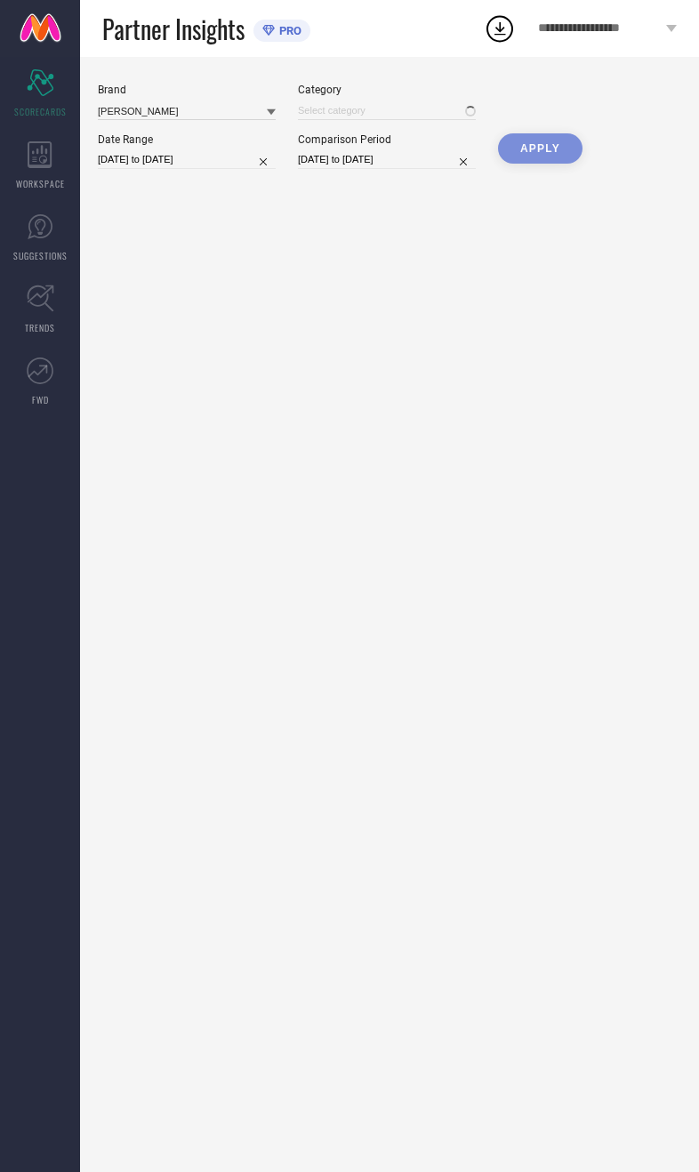
type input "All"
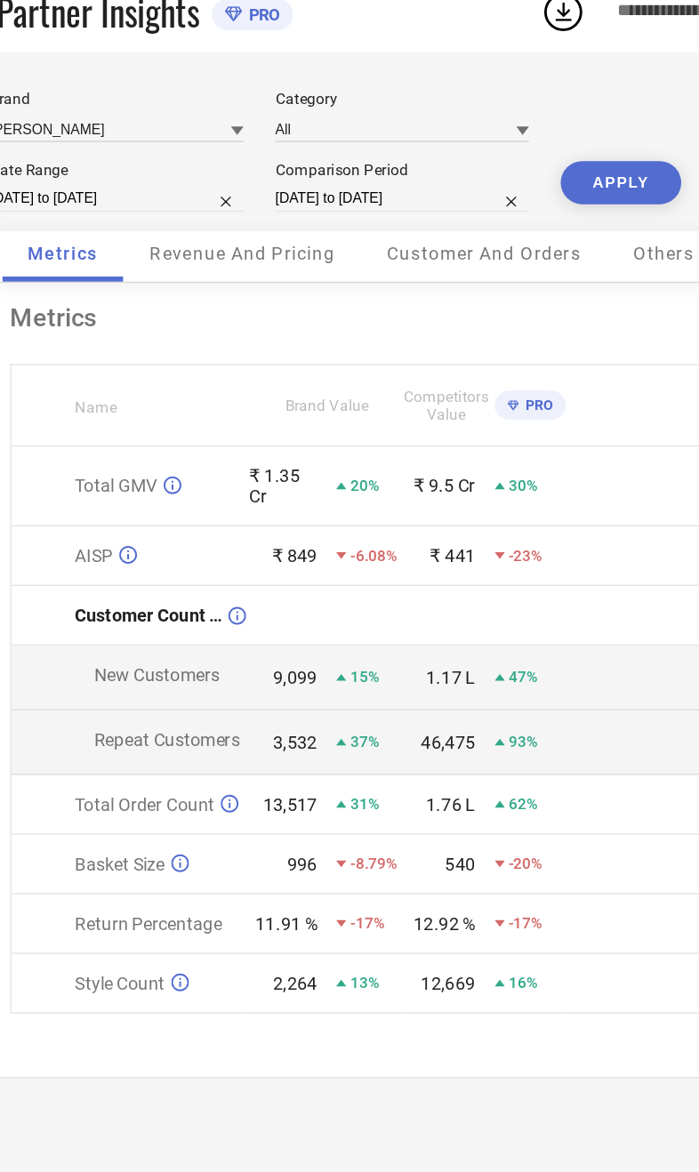
click at [207, 194] on div "Revenue And Pricing" at bounding box center [274, 200] width 165 height 36
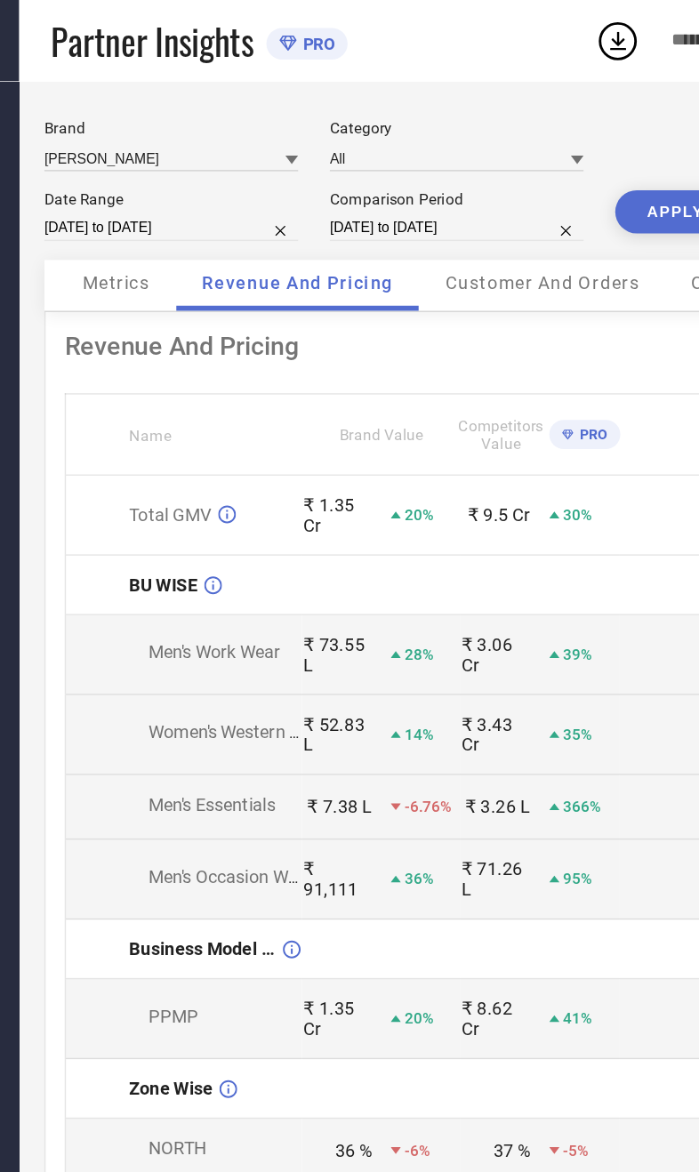
select select "8"
select select "2025"
select select "9"
select select "2025"
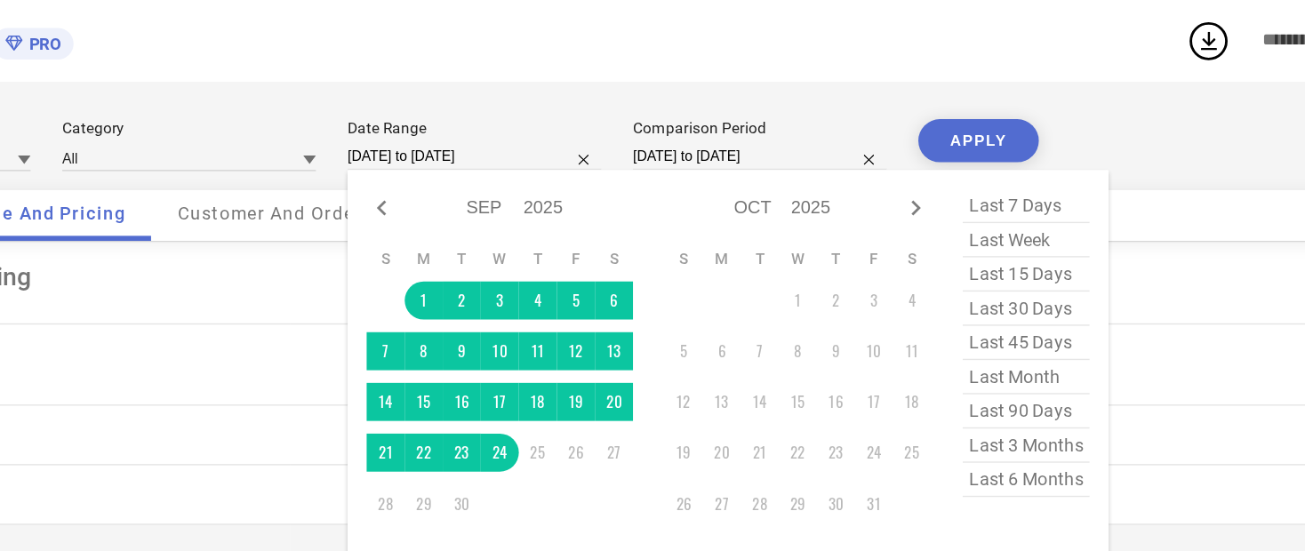
click at [516, 140] on icon at bounding box center [526, 145] width 21 height 21
select select "7"
select select "2025"
select select "8"
select select "2025"
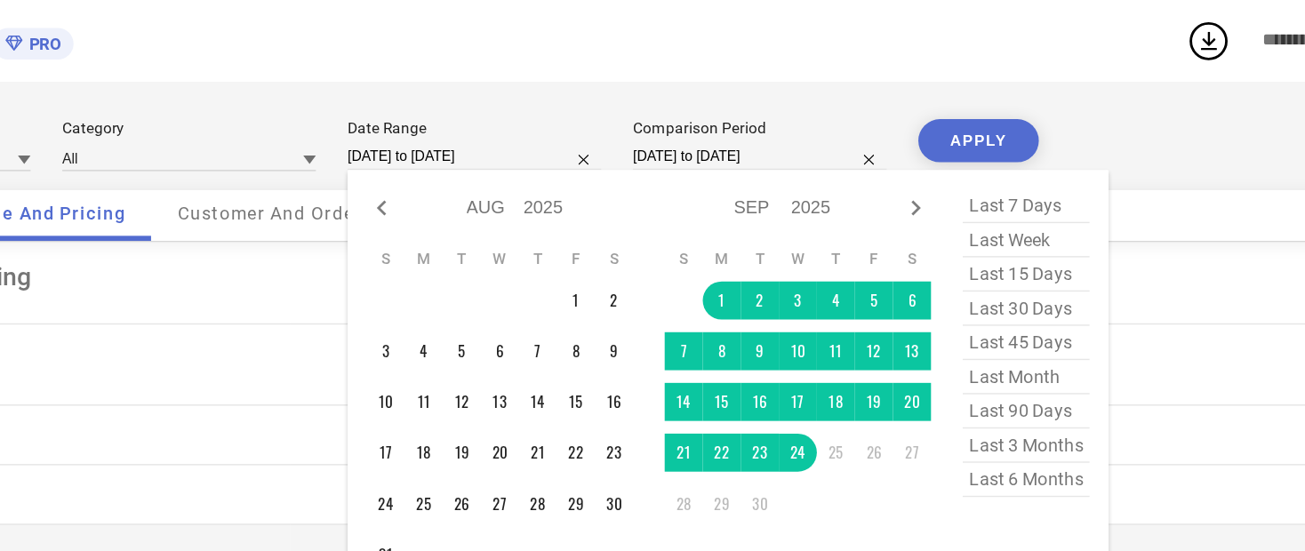
click at [523, 151] on icon at bounding box center [526, 145] width 6 height 11
select select "6"
select select "2025"
select select "7"
select select "2025"
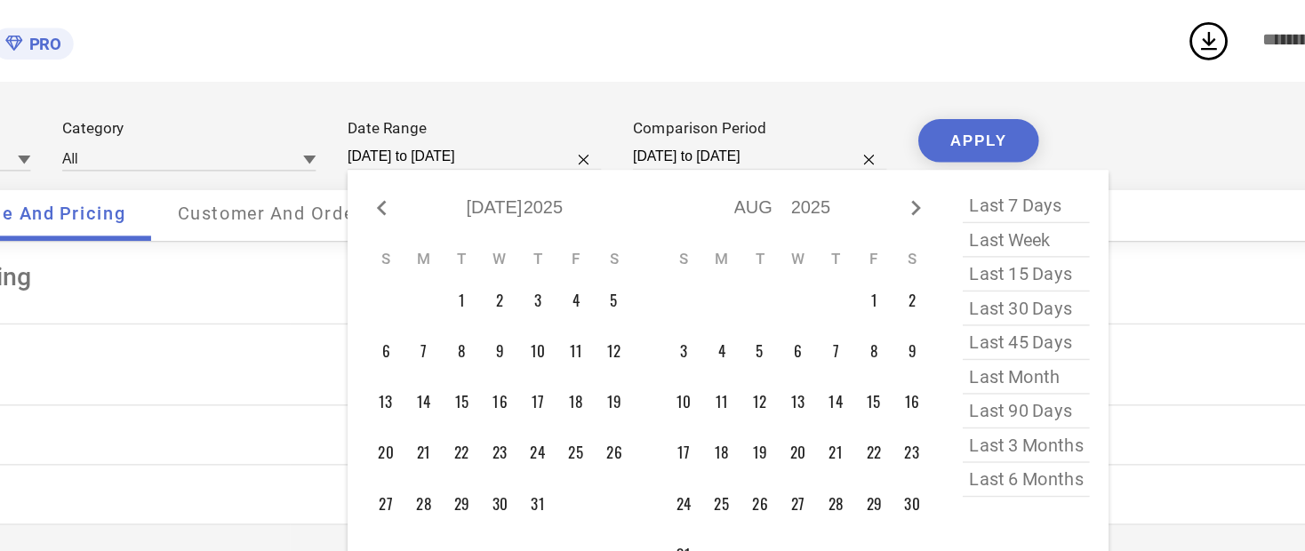
click at [516, 150] on icon at bounding box center [526, 145] width 21 height 21
select select "5"
select select "2025"
select select "6"
select select "2025"
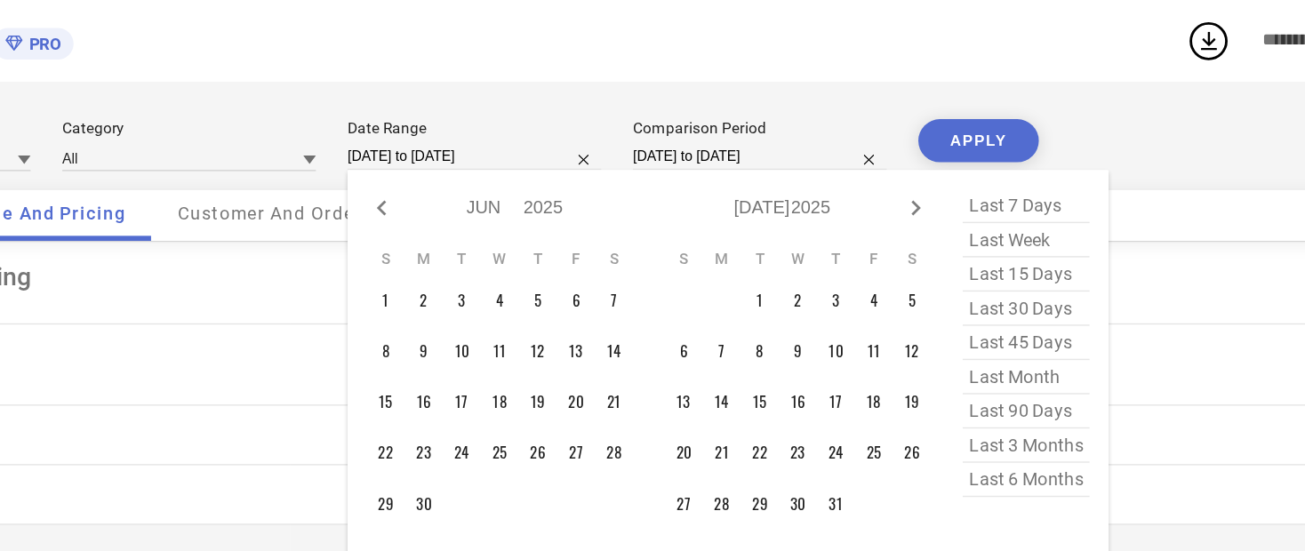
click at [523, 151] on icon at bounding box center [526, 145] width 6 height 11
select select "4"
select select "2025"
select select "5"
select select "2025"
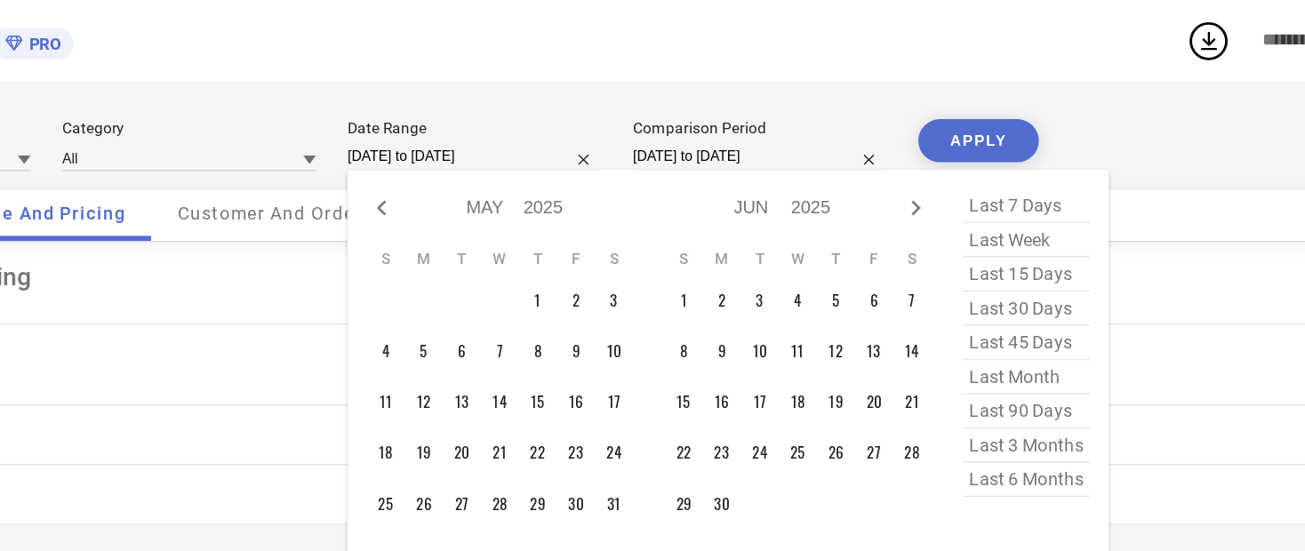
click at [516, 157] on div at bounding box center [526, 145] width 21 height 21
select select "3"
select select "2025"
select select "4"
select select "2025"
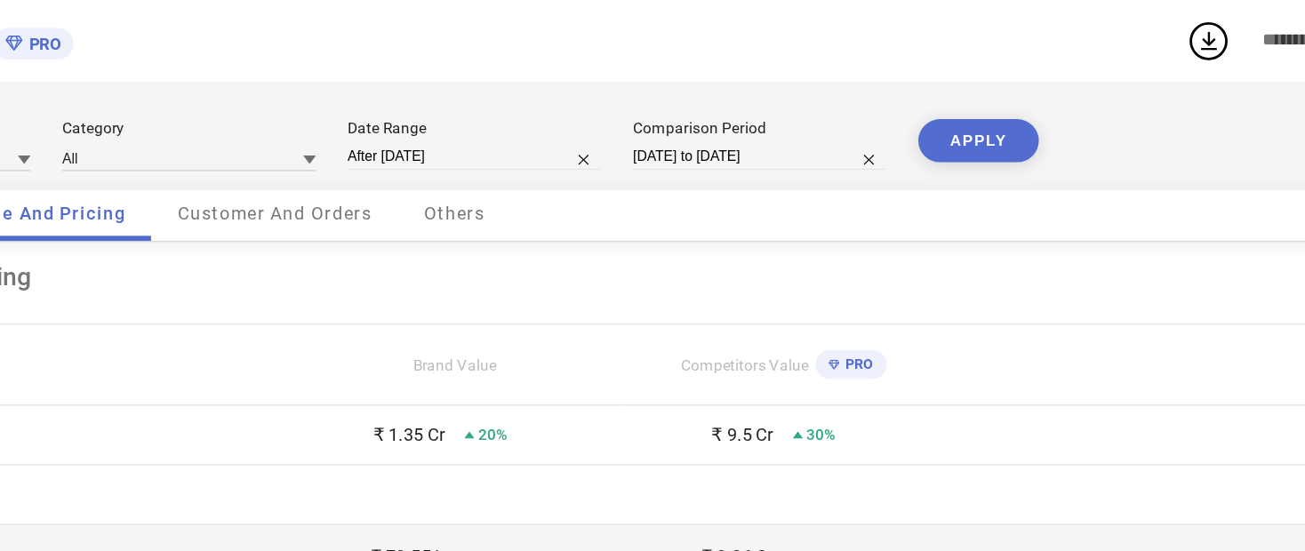
type input "01-04-2025 to 01-04-2025"
select select "3"
select select "2025"
select select "4"
select select "2025"
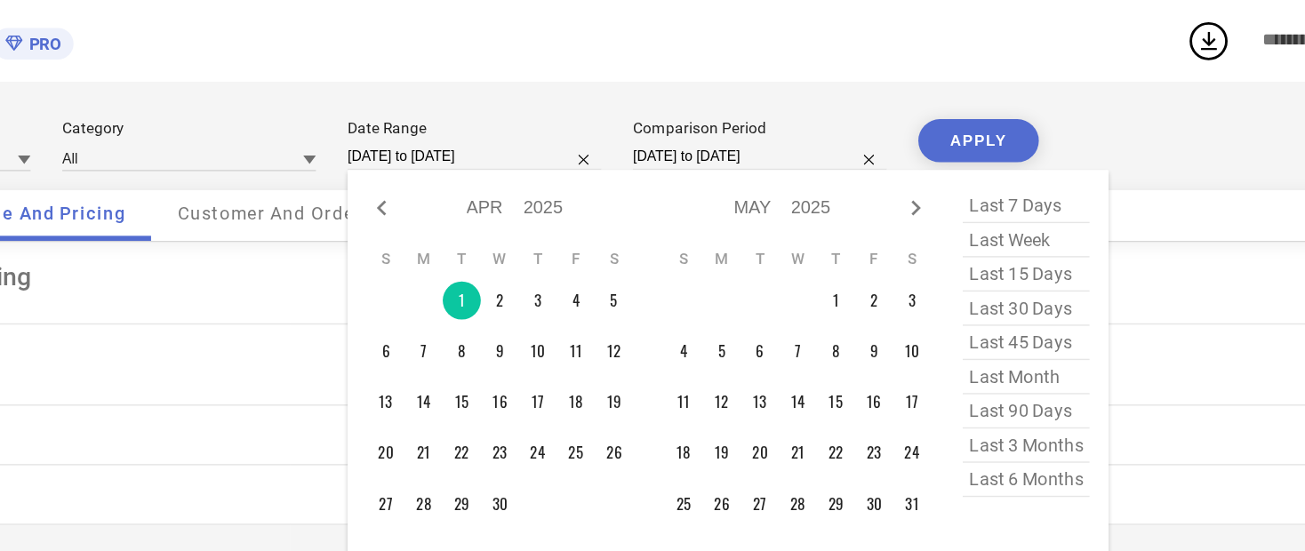
type input "After 01-04-2025"
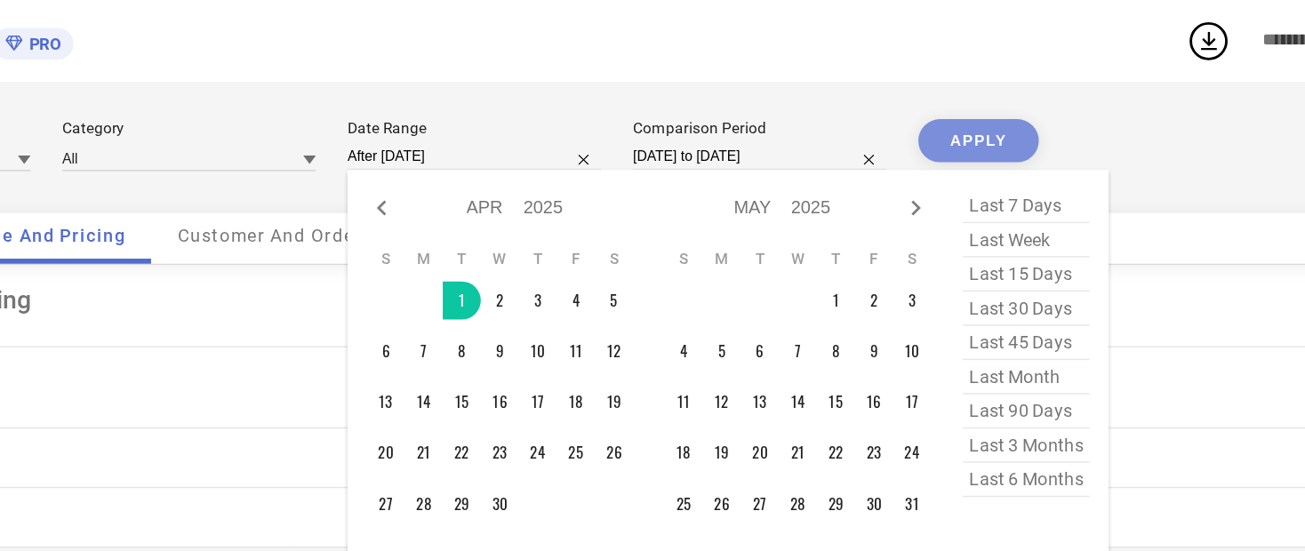
click at [698, 152] on icon at bounding box center [900, 145] width 21 height 21
select select "4"
select select "2025"
select select "5"
select select "2025"
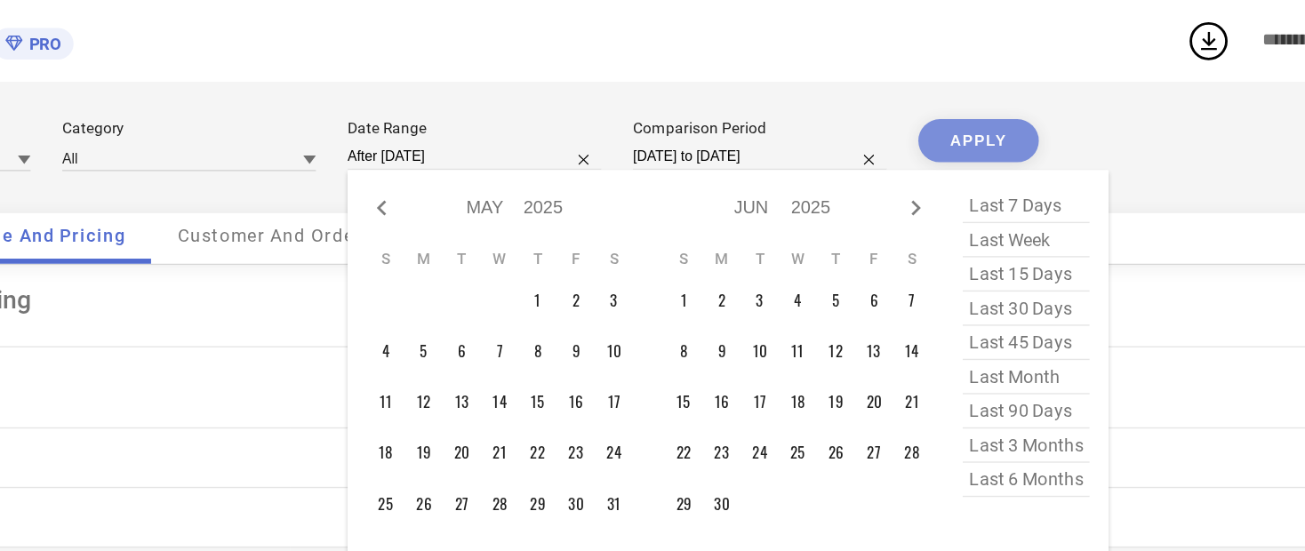
click at [698, 157] on icon at bounding box center [900, 145] width 21 height 21
select select "5"
select select "2025"
select select "6"
select select "2025"
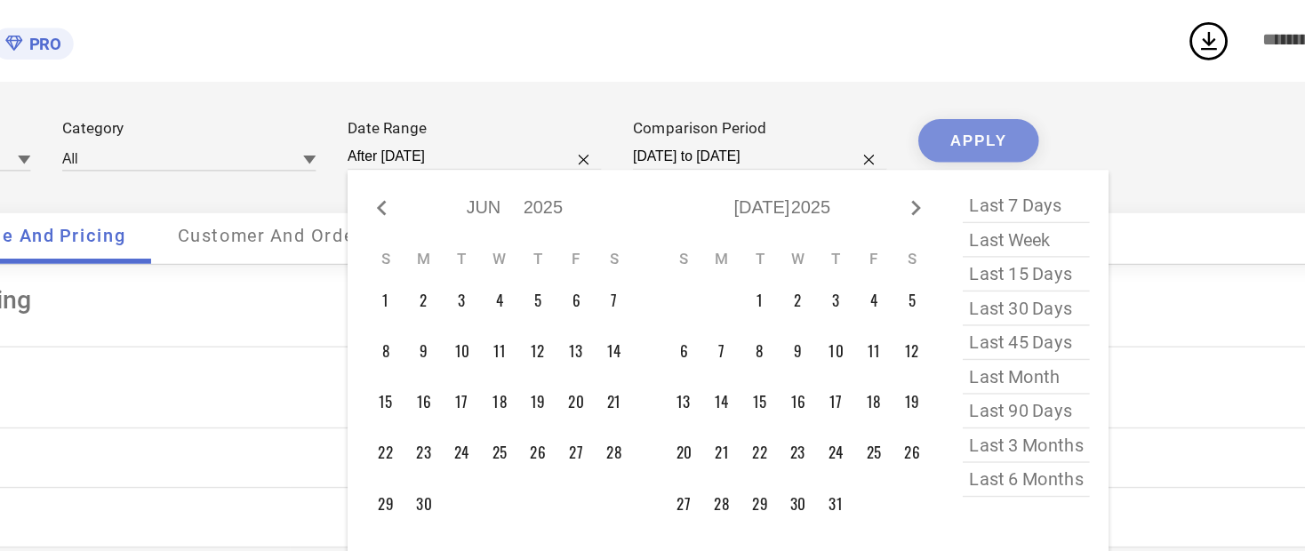
click at [698, 157] on div at bounding box center [900, 145] width 21 height 21
select select "6"
select select "2025"
select select "7"
select select "2025"
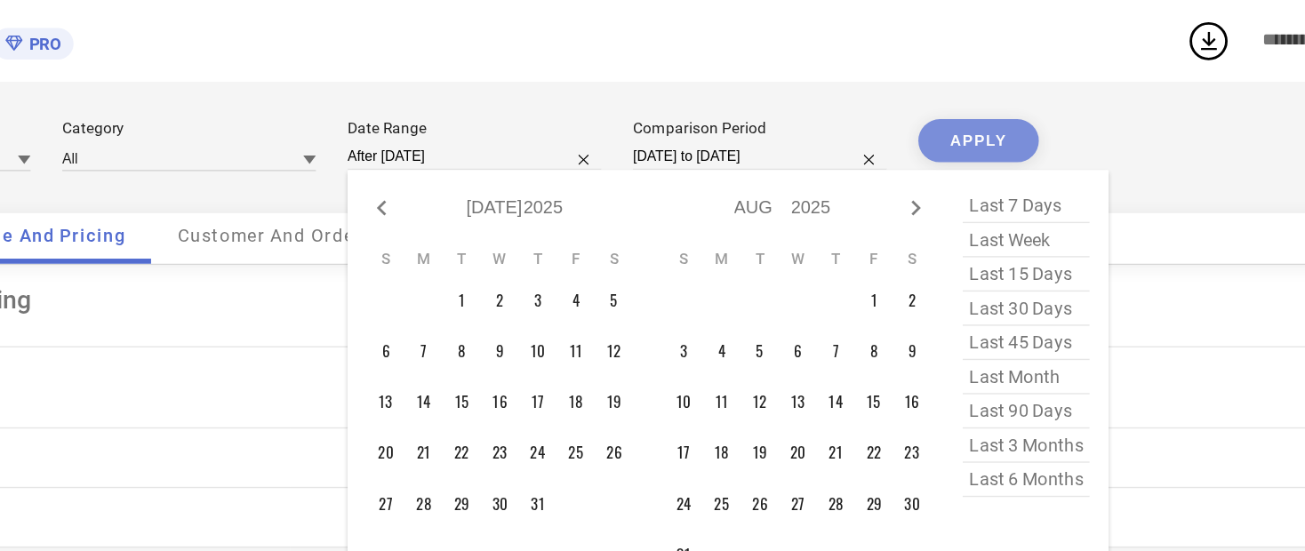
click at [698, 148] on icon at bounding box center [900, 145] width 21 height 21
select select "7"
select select "2025"
select select "8"
select select "2025"
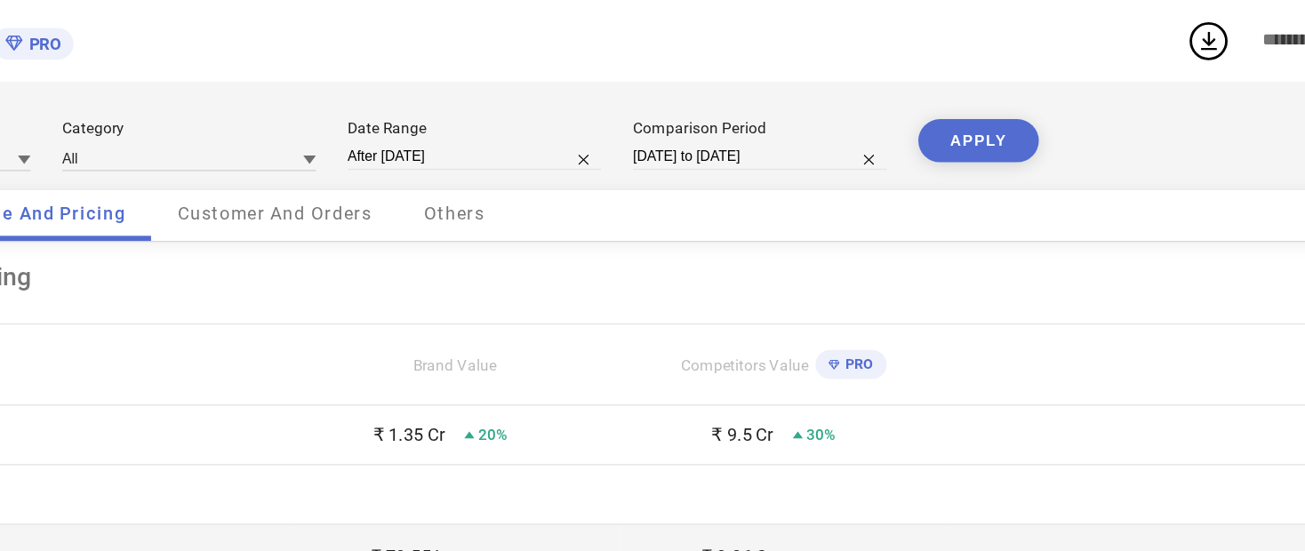
type input "01-04-2025 to 24-09-2025"
select select "8"
select select "2024"
select select "9"
select select "2024"
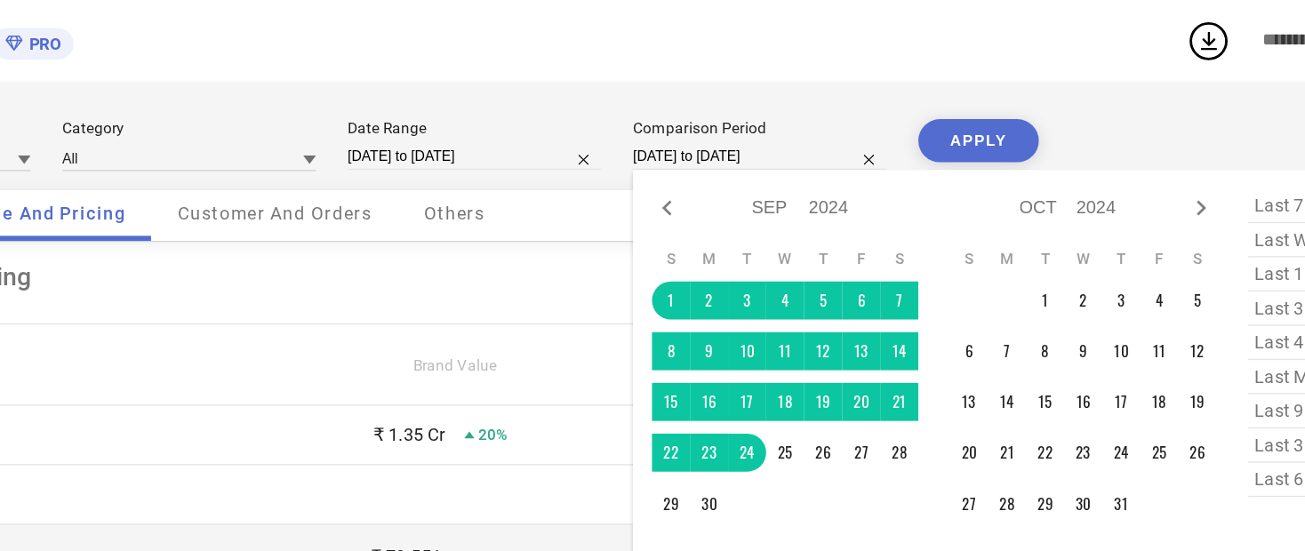
click at [698, 157] on icon at bounding box center [726, 145] width 21 height 21
select select "7"
select select "2024"
select select "8"
select select "2024"
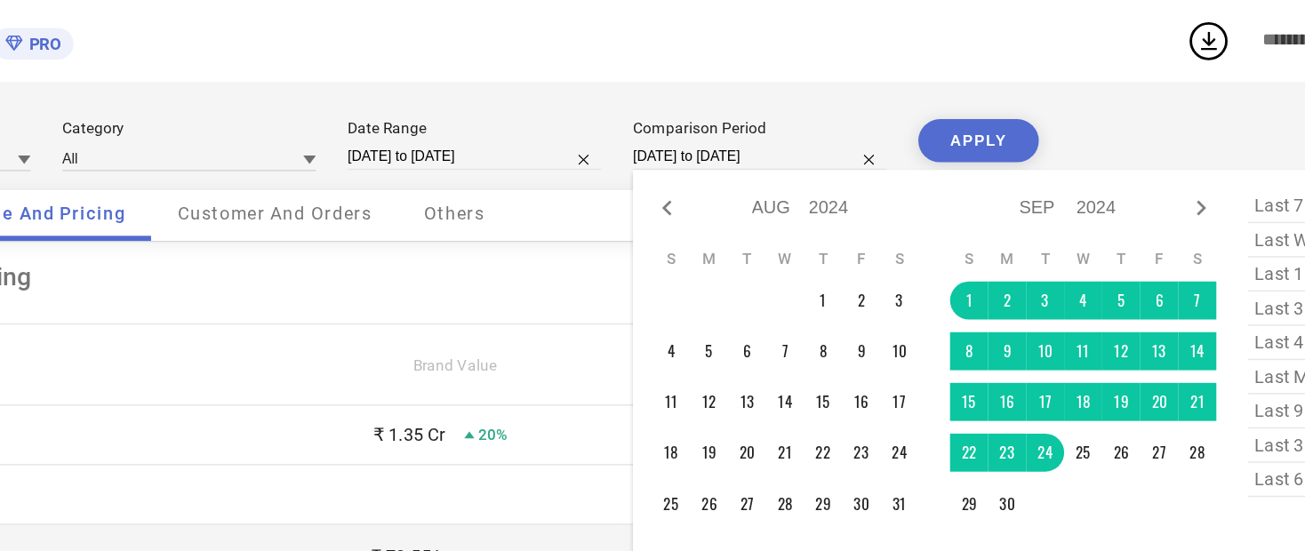
click at [698, 142] on icon at bounding box center [726, 145] width 21 height 21
select select "6"
select select "2024"
select select "7"
select select "2024"
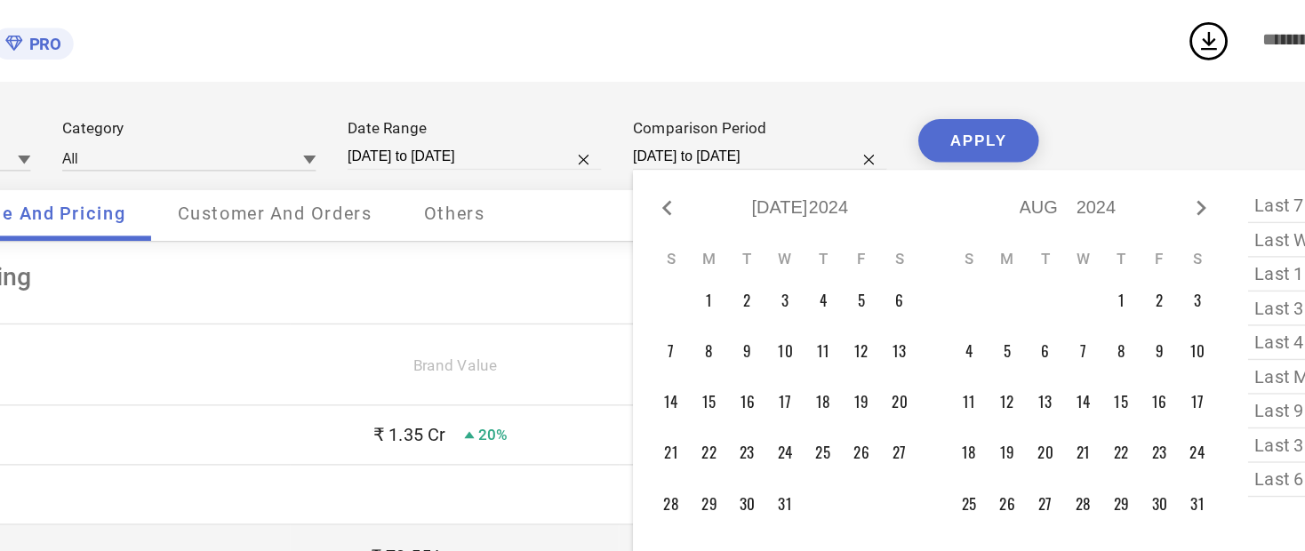
click at [698, 151] on icon at bounding box center [726, 145] width 21 height 21
select select "5"
select select "2024"
select select "6"
select select "2024"
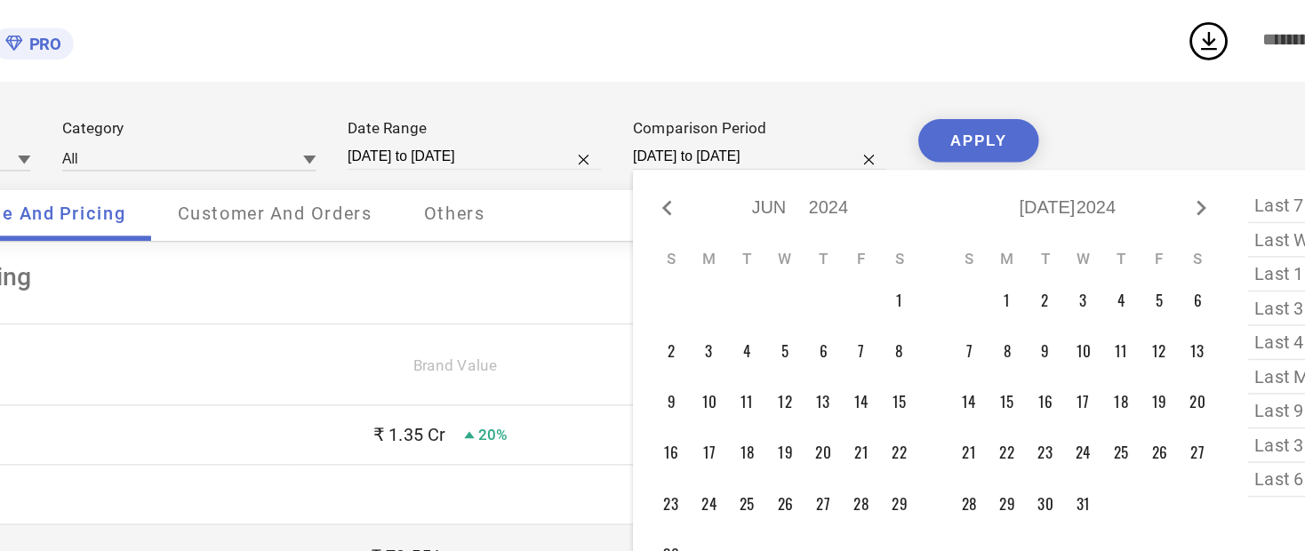
click at [698, 157] on icon at bounding box center [726, 145] width 21 height 21
select select "4"
select select "2024"
select select "5"
select select "2024"
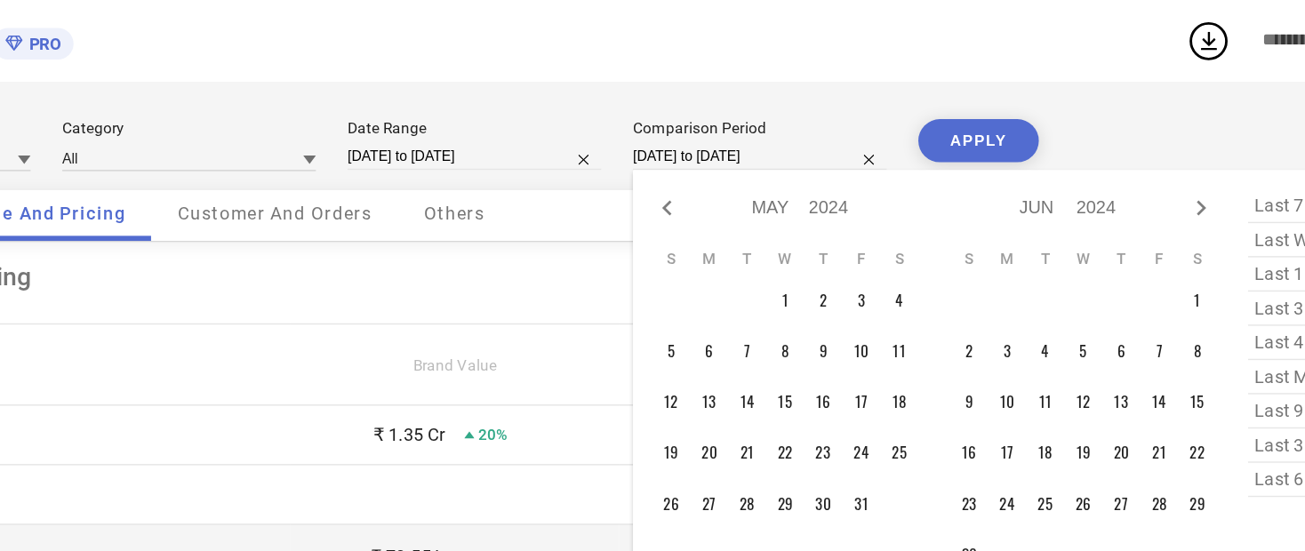
click at [698, 150] on icon at bounding box center [726, 145] width 21 height 21
select select "3"
select select "2024"
select select "4"
select select "2024"
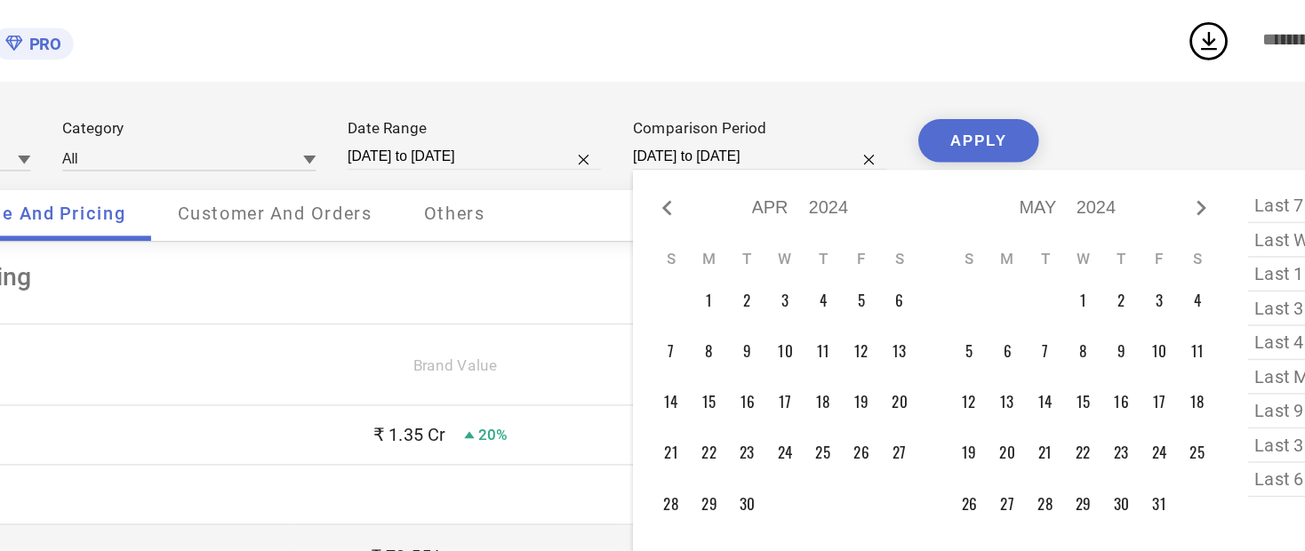
type input "After 01-04-2024"
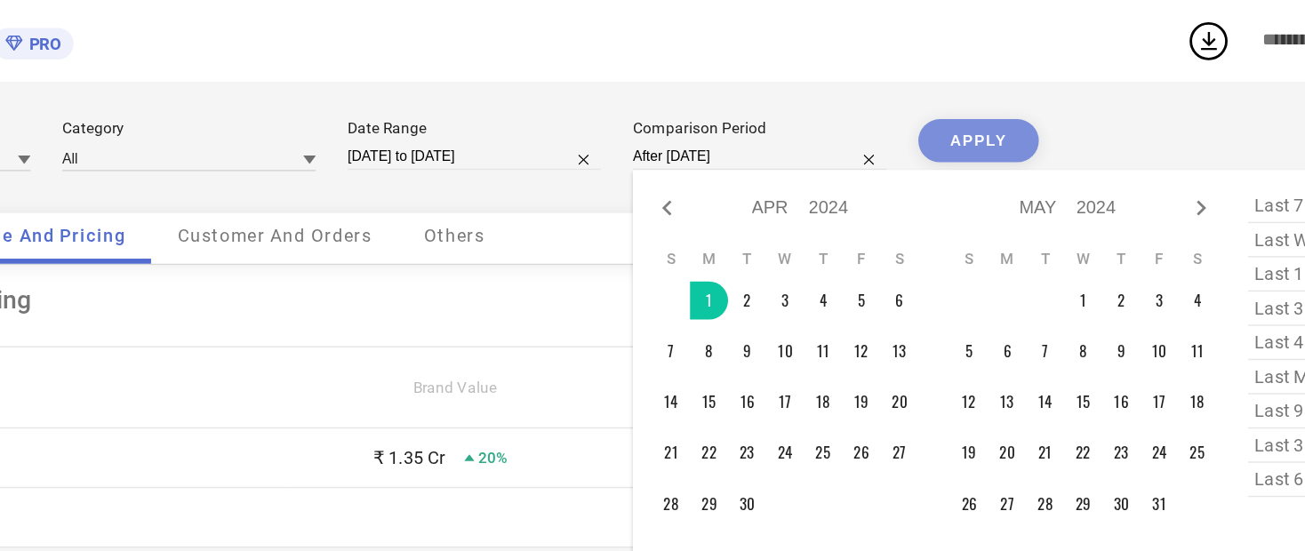
click at [698, 157] on div "Jan Feb Mar Apr May Jun Jul Aug Sep Oct Nov Dec 2014 2015 2016 2017 2018 2019 2…" at bounding box center [1007, 145] width 165 height 26
click at [698, 148] on icon at bounding box center [1100, 145] width 21 height 21
select select "4"
select select "2024"
select select "5"
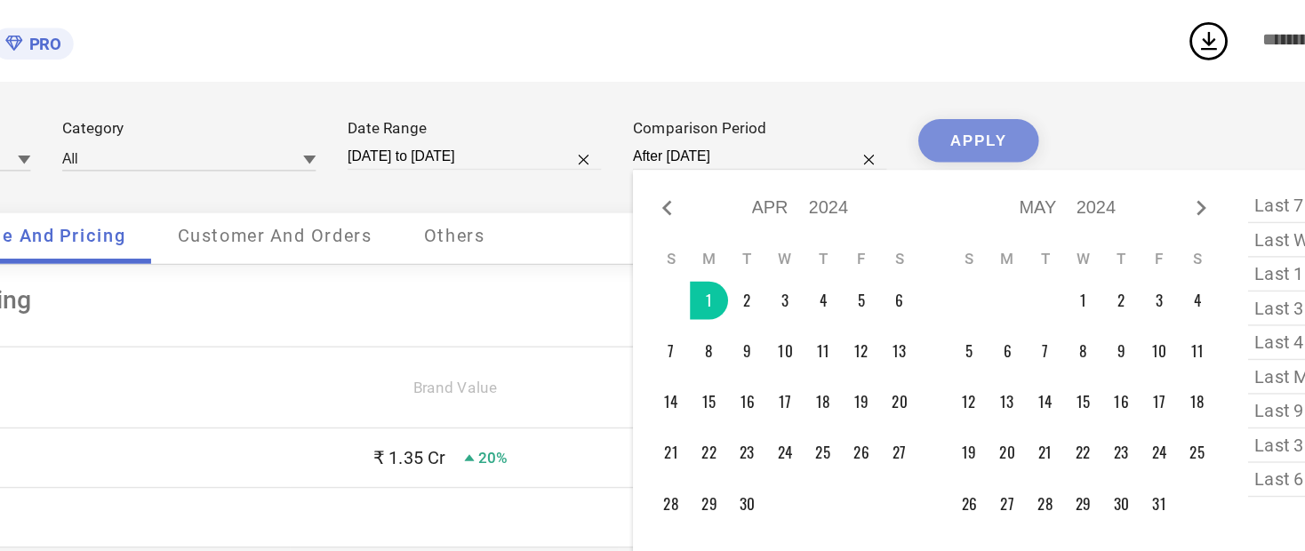
select select "2024"
click at [698, 143] on icon at bounding box center [1100, 145] width 21 height 21
select select "5"
select select "2024"
select select "6"
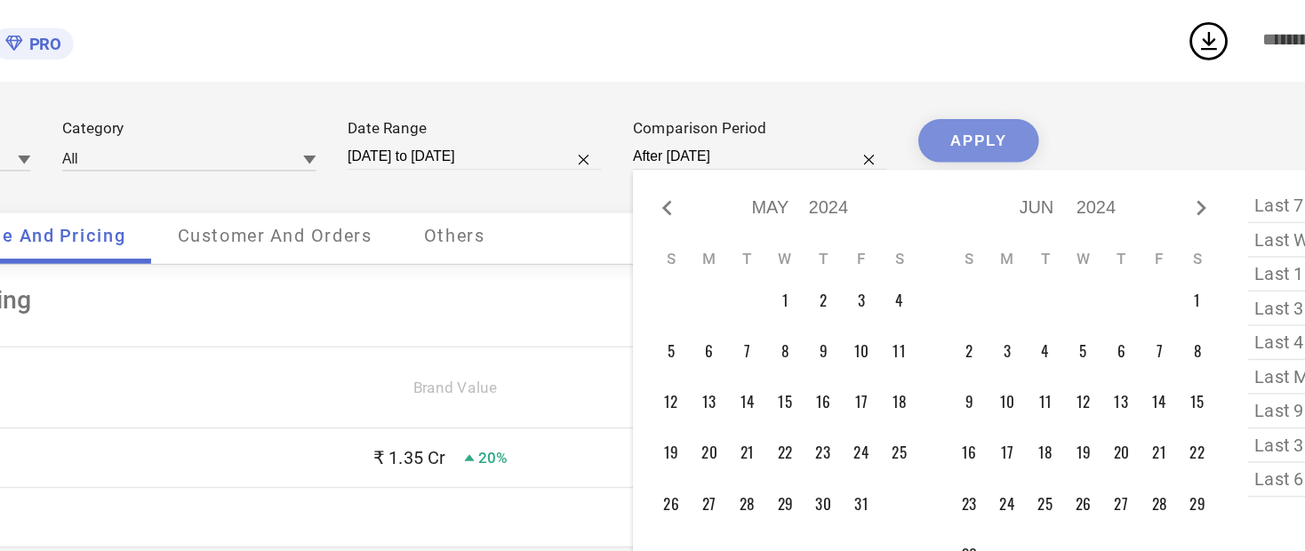
select select "2024"
click at [698, 151] on icon at bounding box center [1100, 145] width 21 height 21
select select "6"
select select "2024"
select select "7"
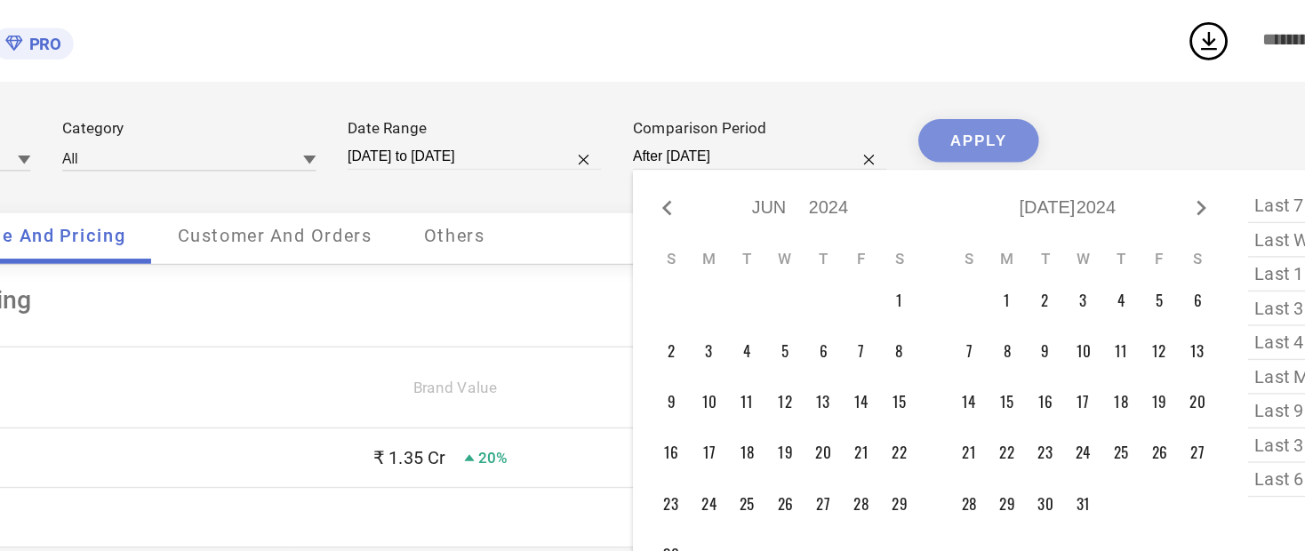
select select "2024"
click at [698, 148] on icon at bounding box center [1100, 145] width 21 height 21
select select "7"
select select "2024"
select select "8"
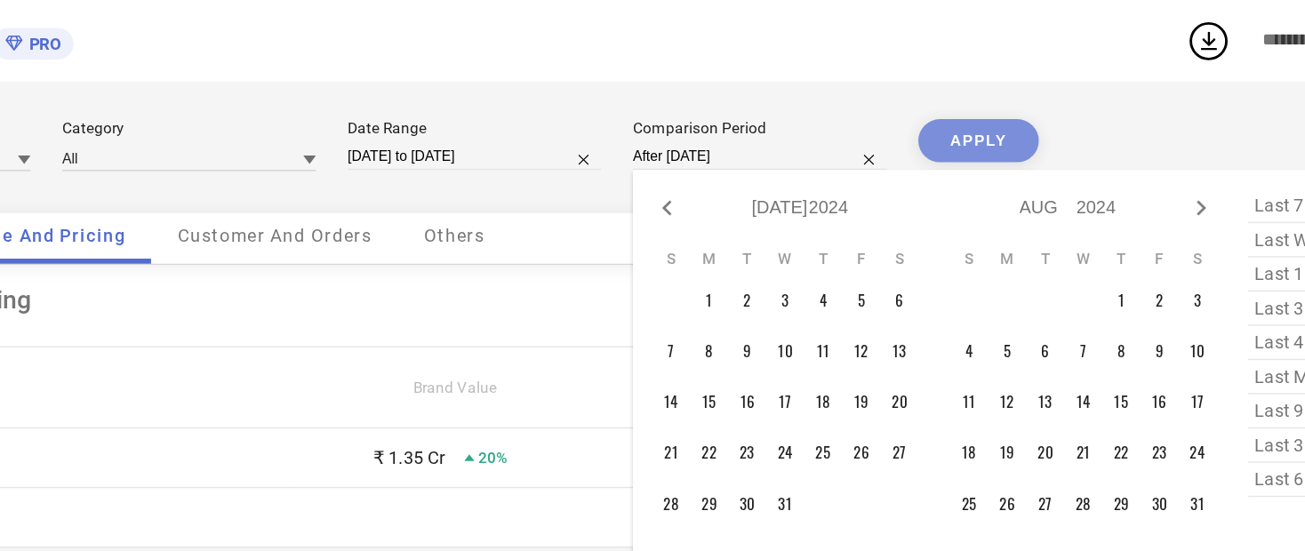
select select "2024"
type input "01-04-2024 to 24-09-2024"
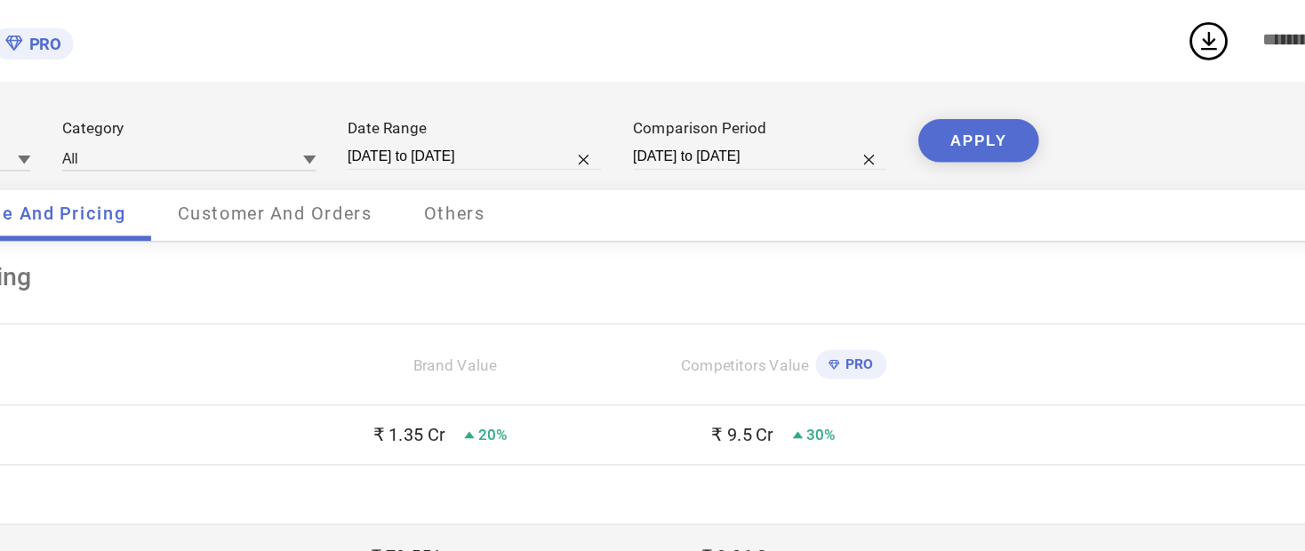
click at [698, 96] on button "APPLY" at bounding box center [945, 99] width 84 height 30
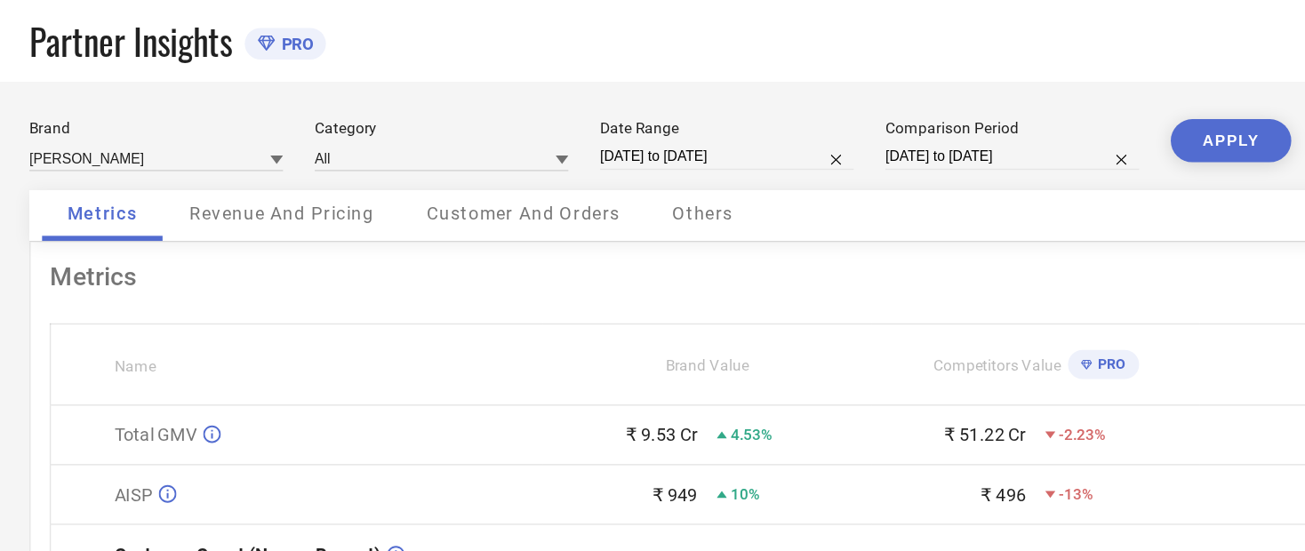
click at [214, 157] on span "Revenue And Pricing" at bounding box center [279, 149] width 130 height 14
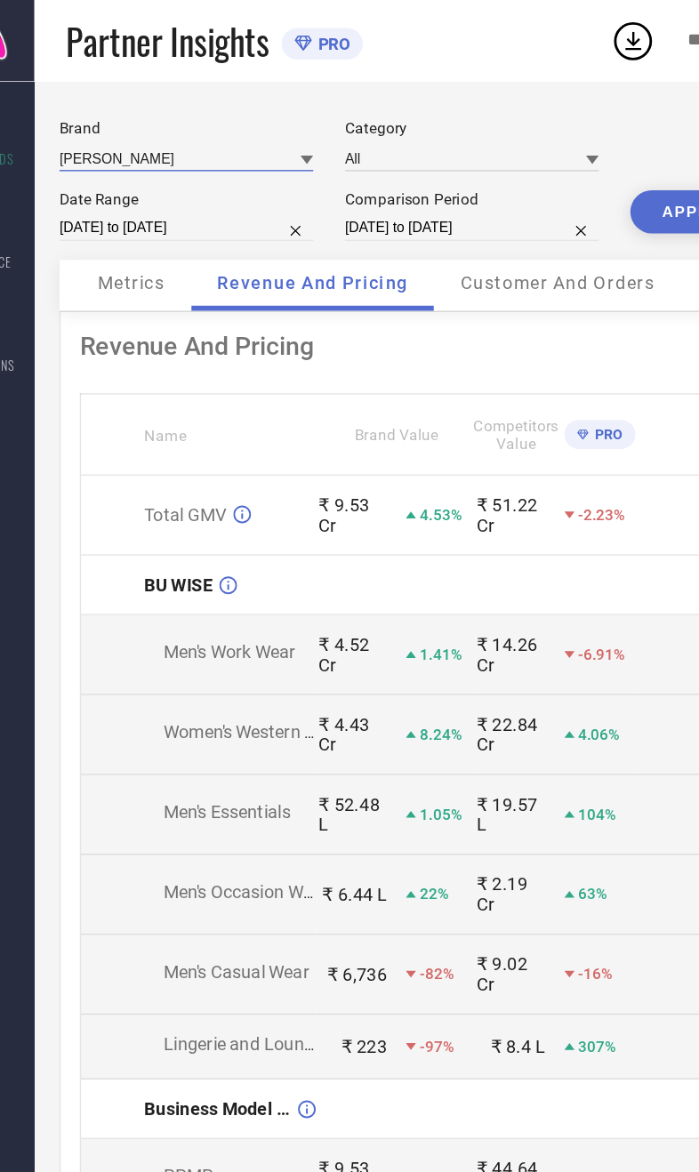
click at [137, 114] on input at bounding box center [187, 110] width 178 height 19
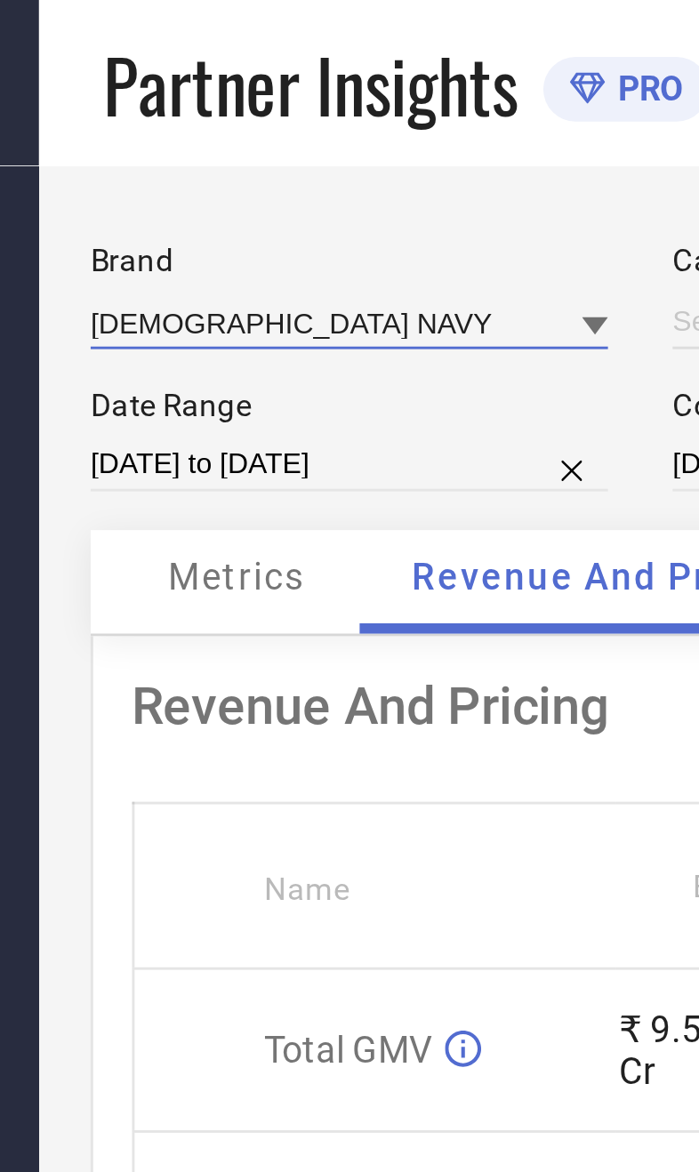
type input "All"
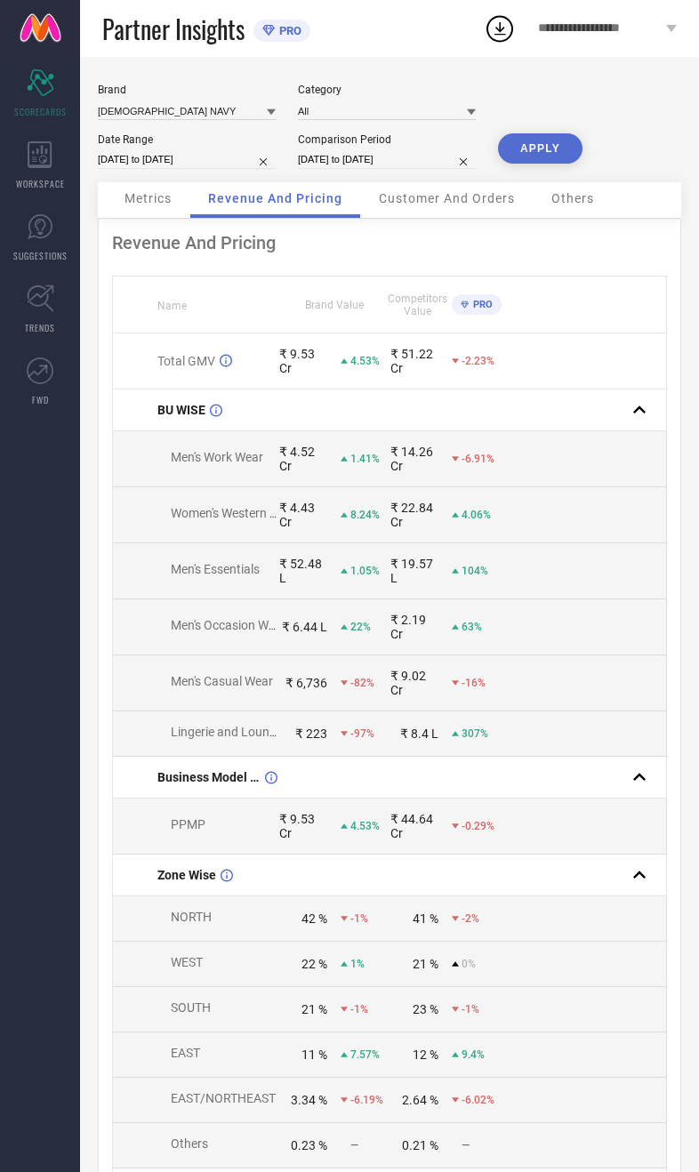
click at [563, 159] on button "APPLY" at bounding box center [540, 148] width 84 height 30
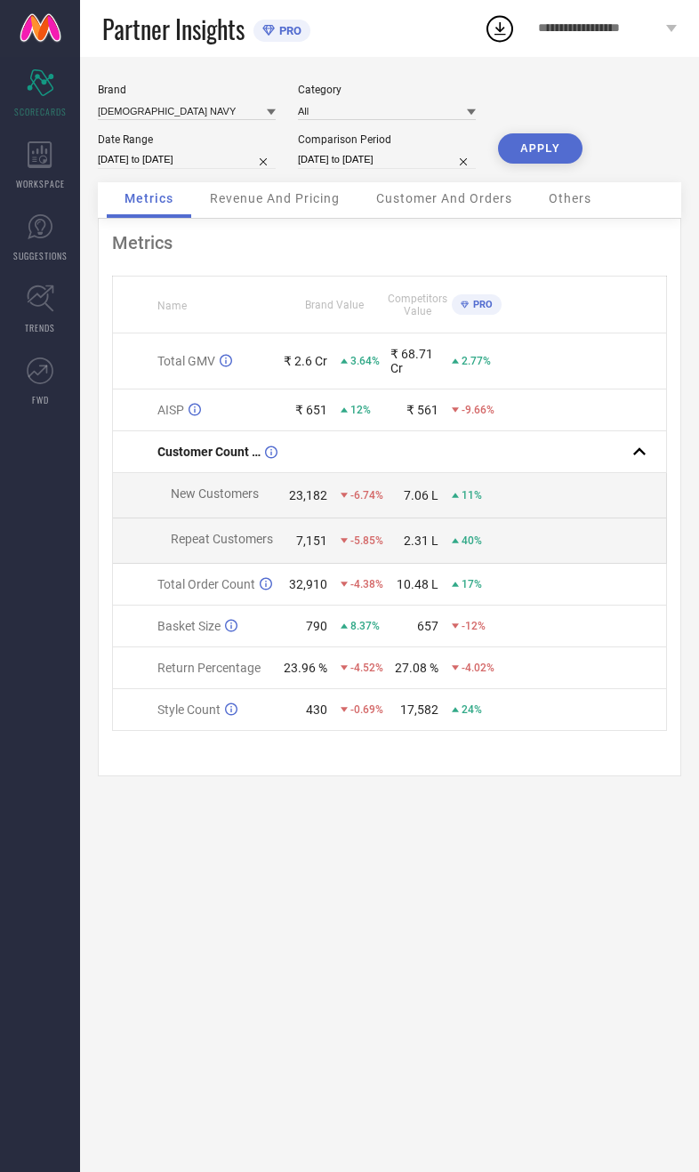
click at [283, 218] on div "Revenue And Pricing" at bounding box center [274, 200] width 165 height 36
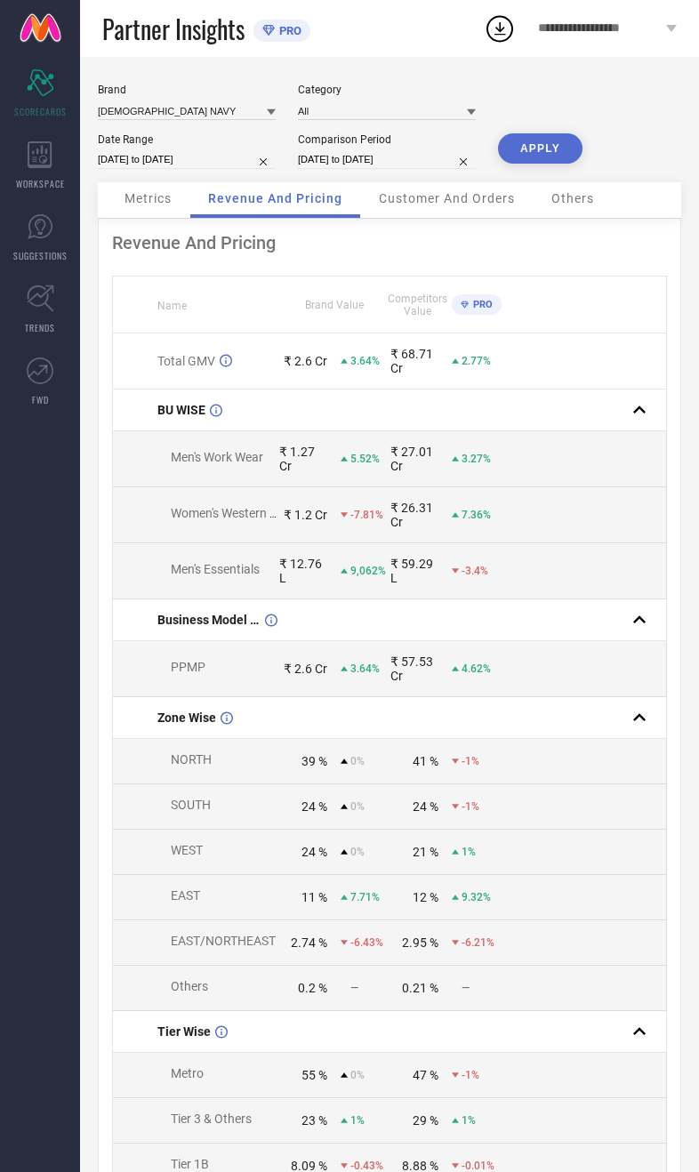
select select "3"
select select "2025"
select select "4"
select select "2025"
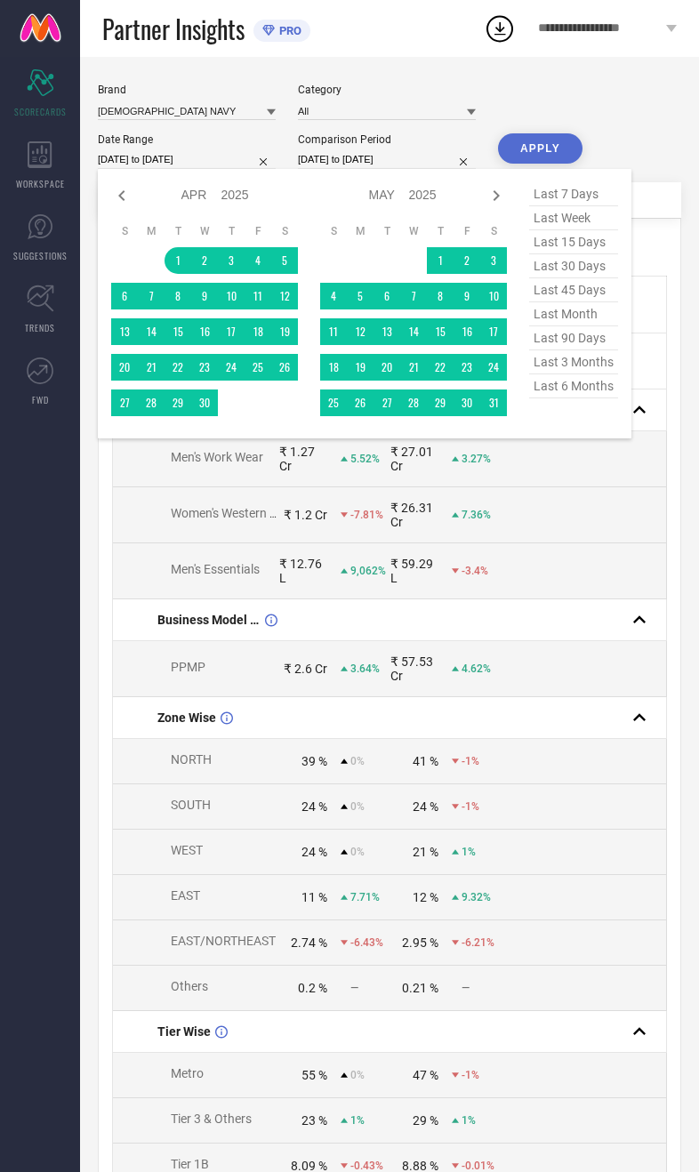
click at [115, 206] on icon at bounding box center [121, 195] width 21 height 21
select select "2"
select select "2025"
select select "3"
select select "2025"
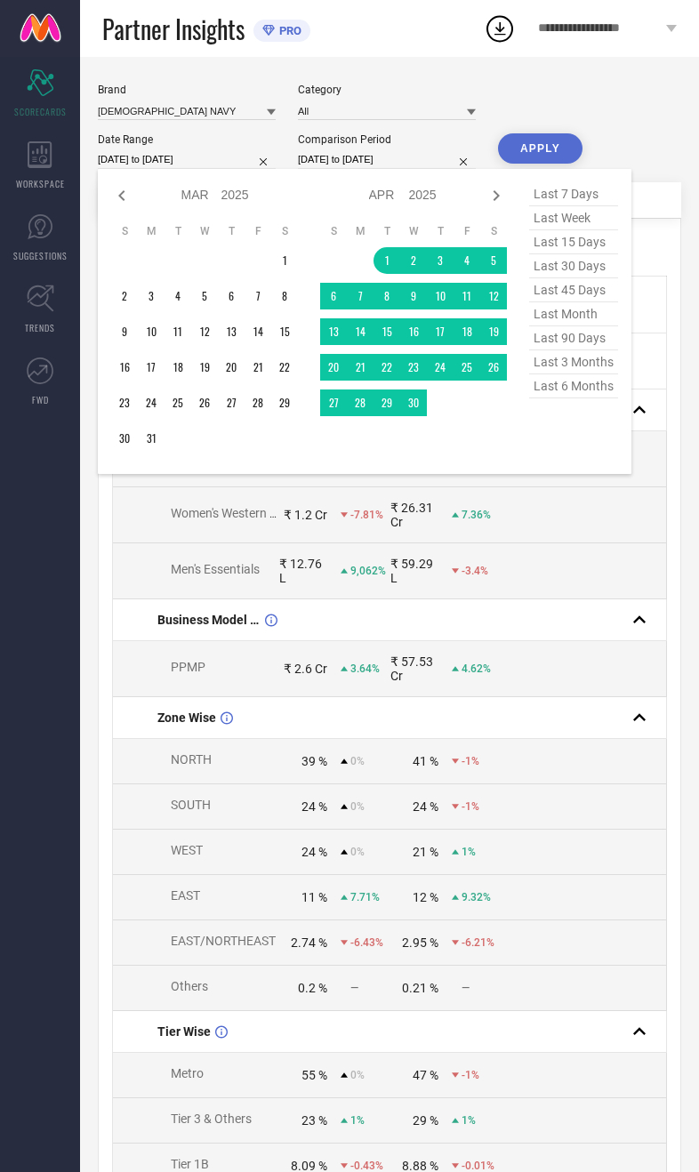
click at [127, 206] on icon at bounding box center [121, 195] width 21 height 21
select select "1"
select select "2025"
select select "2"
select select "2025"
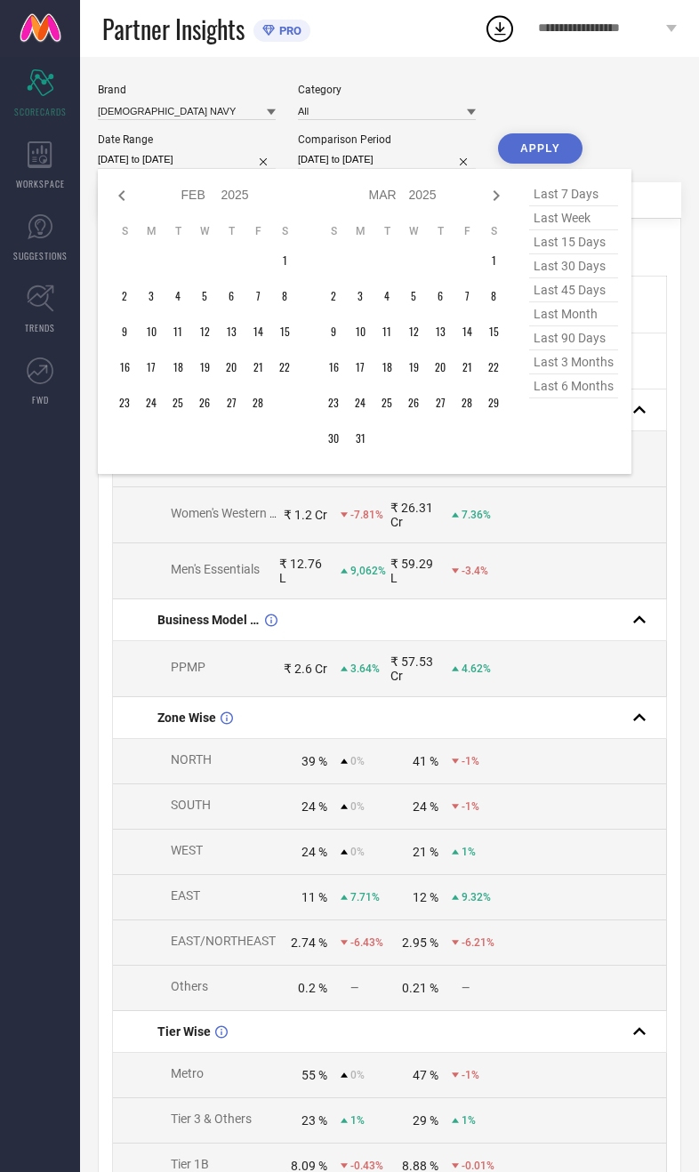
click at [120, 206] on icon at bounding box center [121, 195] width 21 height 21
select select "2025"
select select "1"
select select "2025"
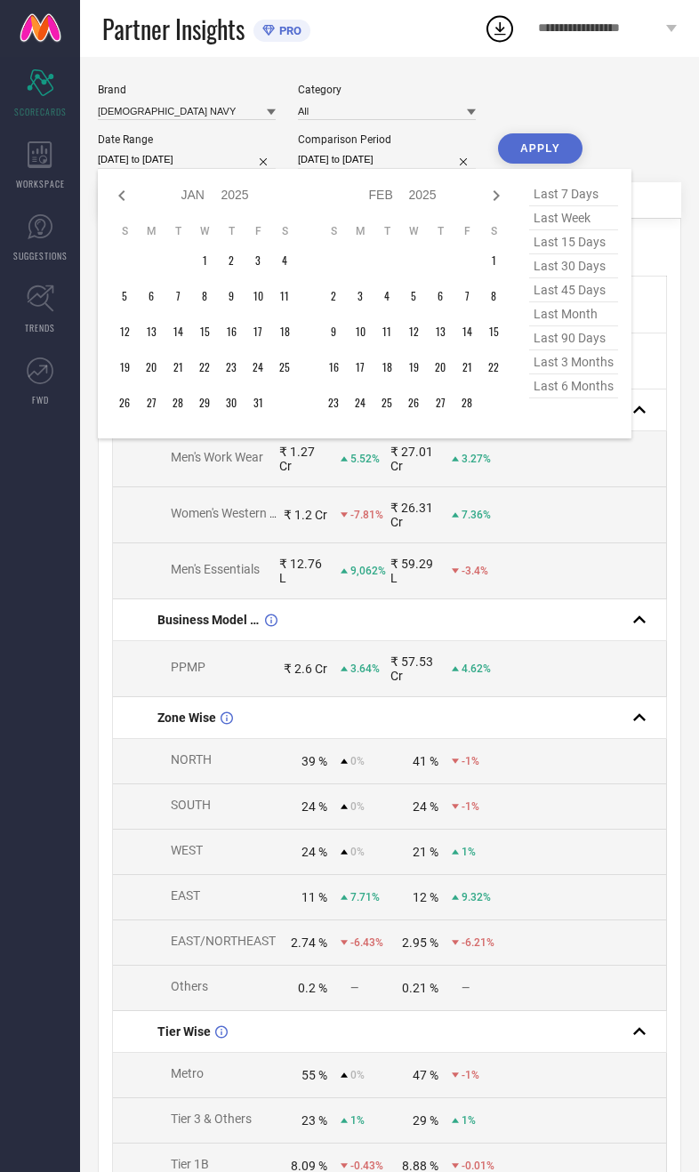
type input "After 01-01-2025"
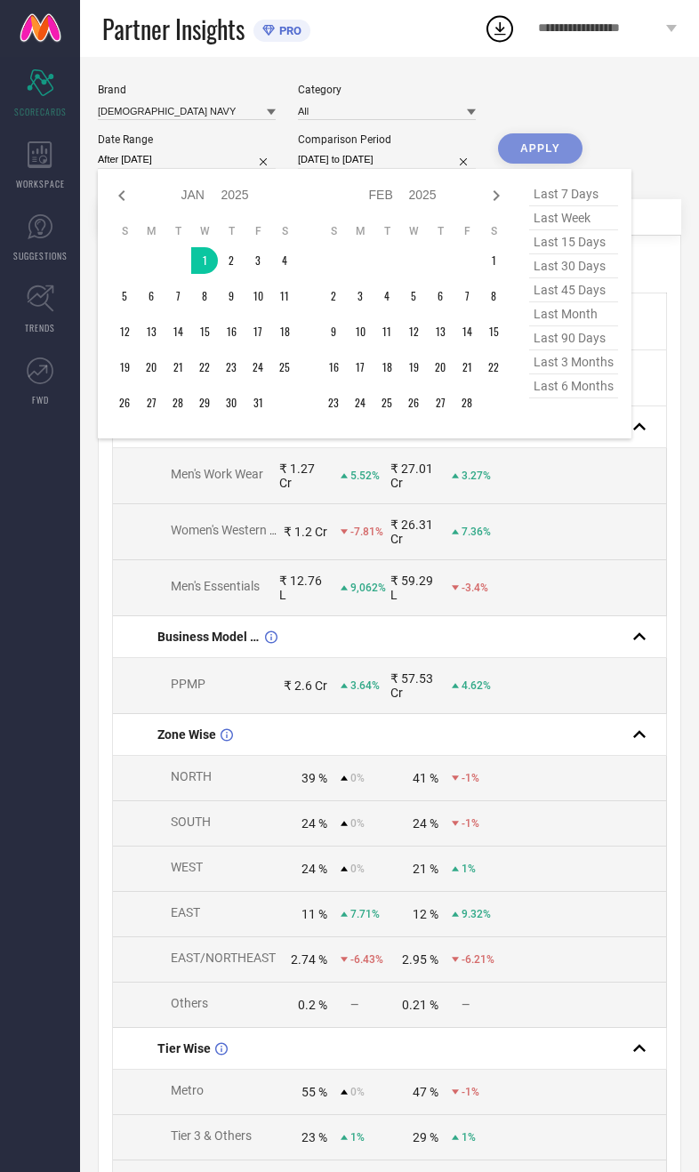
click at [502, 206] on icon at bounding box center [496, 195] width 21 height 21
select select "1"
select select "2025"
select select "2"
select select "2025"
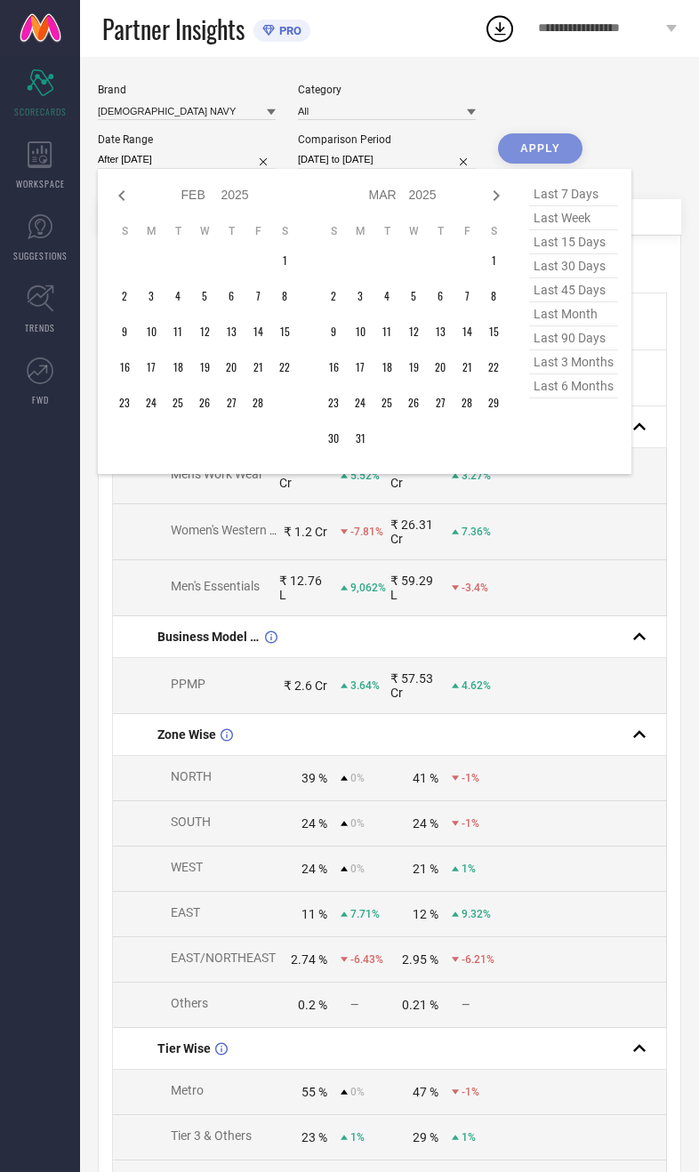
click at [506, 197] on icon at bounding box center [496, 195] width 21 height 21
select select "2"
select select "2025"
select select "3"
select select "2025"
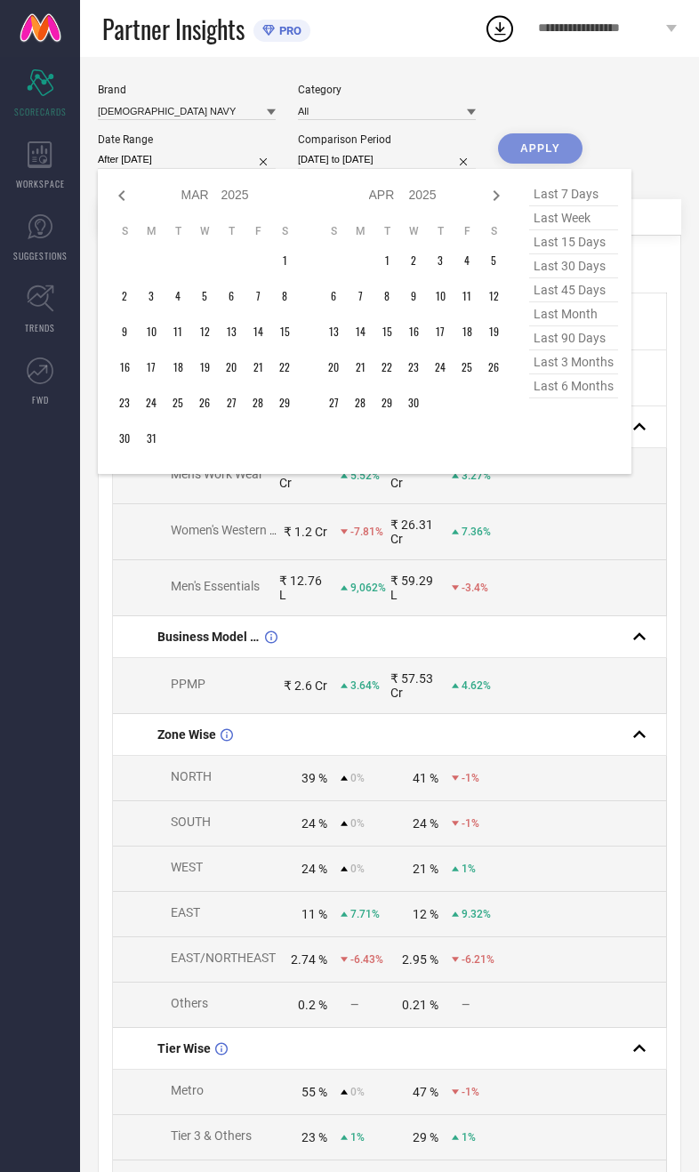
click at [491, 206] on div at bounding box center [496, 195] width 21 height 21
select select "3"
select select "2025"
select select "4"
select select "2025"
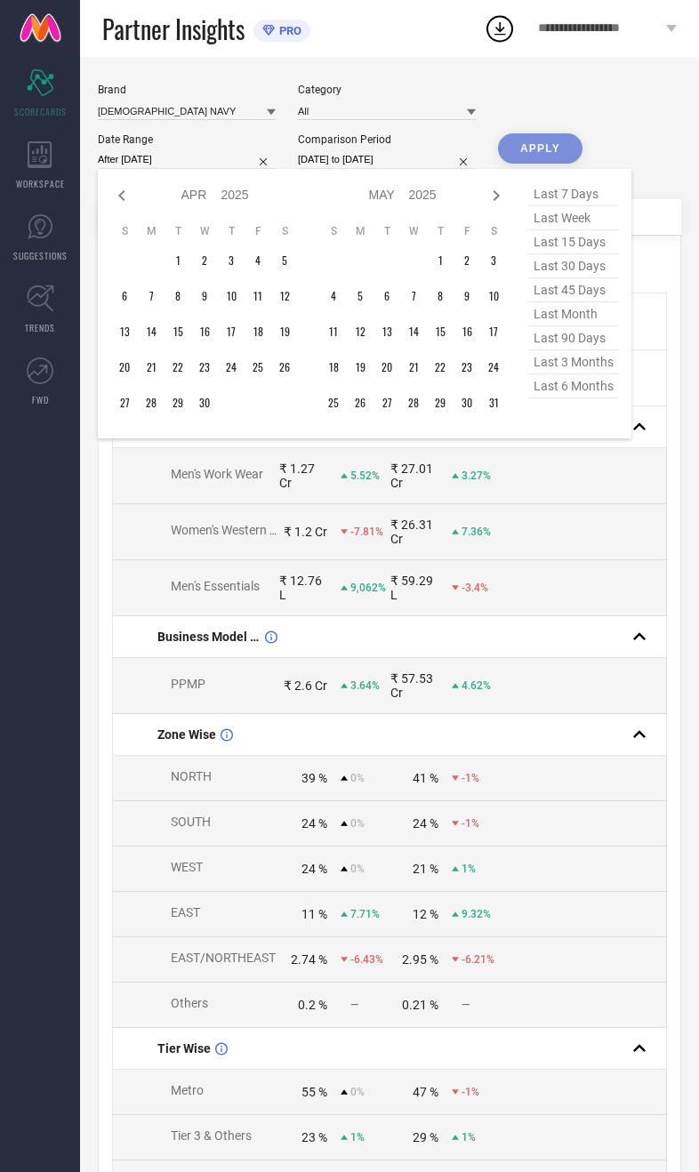
click at [489, 206] on icon at bounding box center [496, 195] width 21 height 21
select select "4"
select select "2025"
select select "5"
select select "2025"
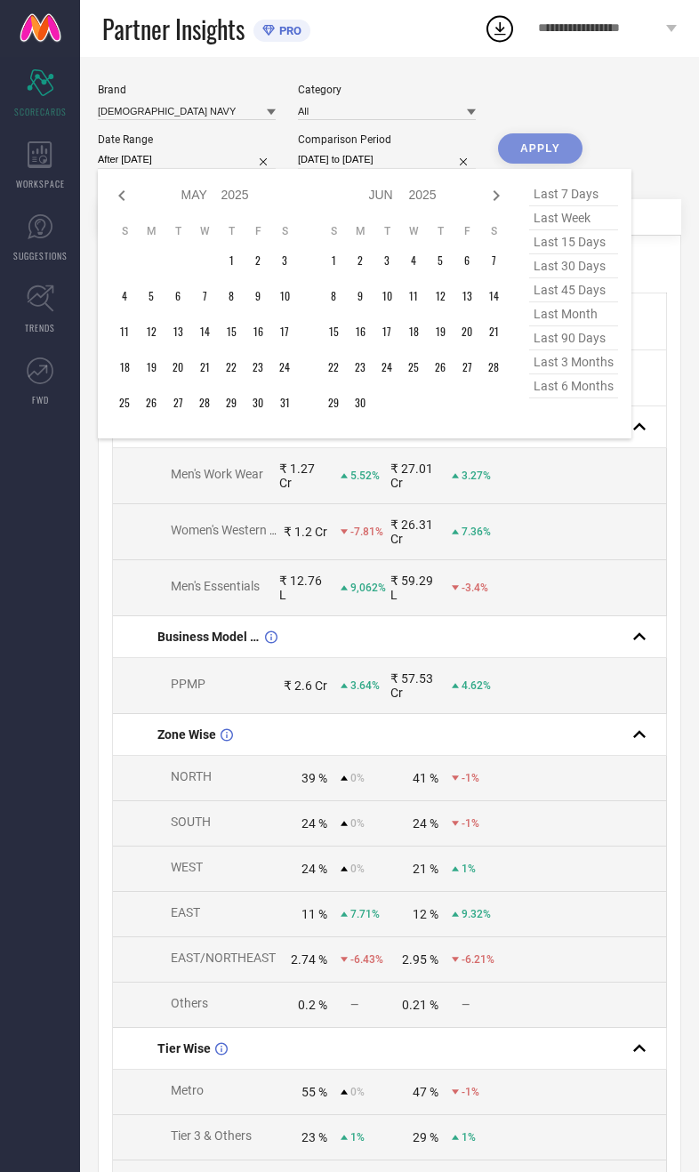
click at [487, 206] on icon at bounding box center [496, 195] width 21 height 21
select select "5"
select select "2025"
select select "6"
select select "2025"
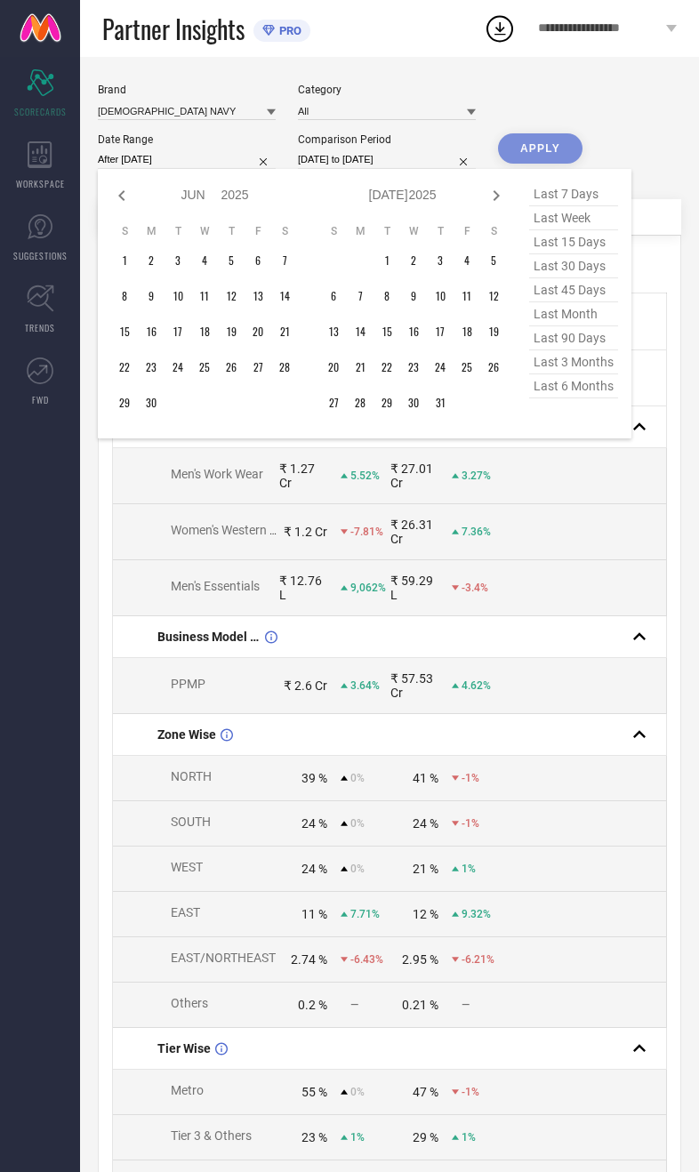
click at [470, 202] on div "Jan Feb Mar Apr May Jun Jul Aug Sep Oct Nov Dec 2015 2016 2017 2018 2019 2020 2…" at bounding box center [402, 195] width 165 height 26
click at [490, 206] on icon at bounding box center [496, 195] width 21 height 21
select select "6"
select select "2025"
select select "7"
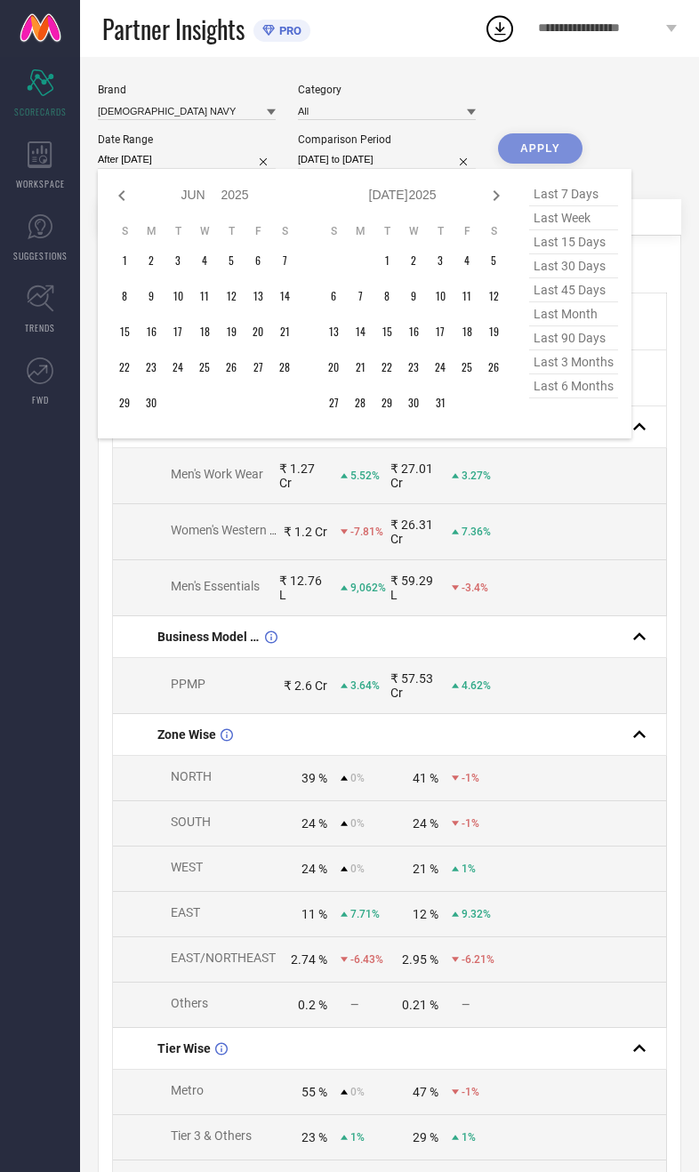
select select "2025"
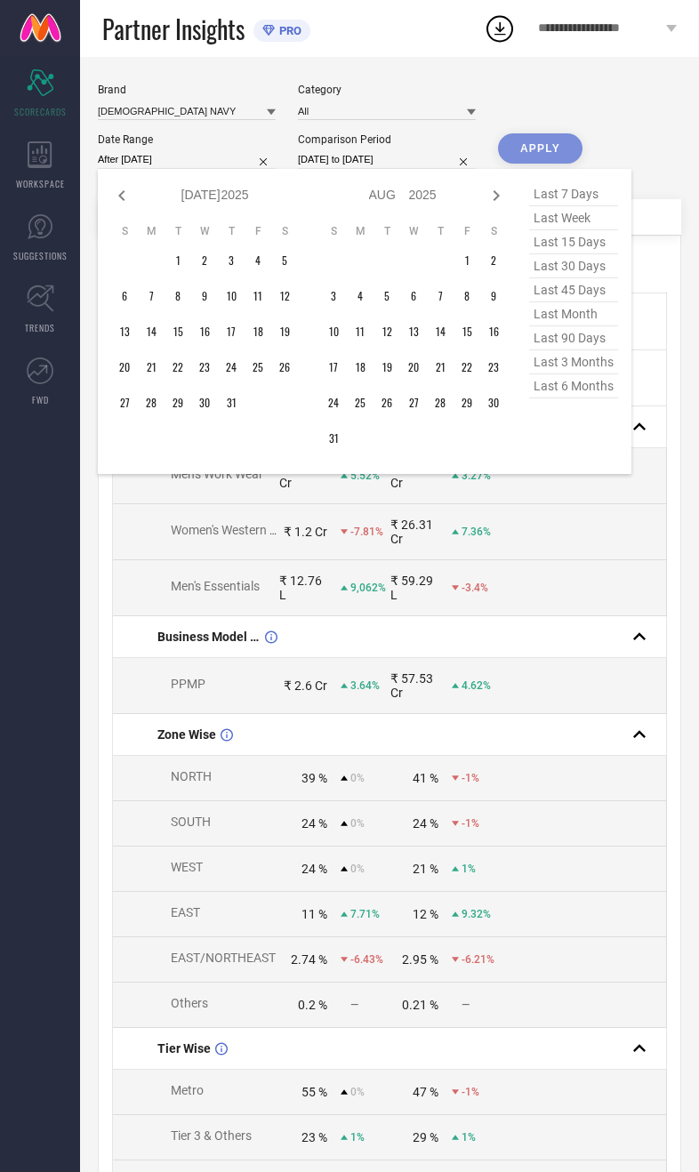
click at [489, 206] on div at bounding box center [496, 195] width 21 height 21
select select "7"
select select "2025"
select select "8"
select select "2025"
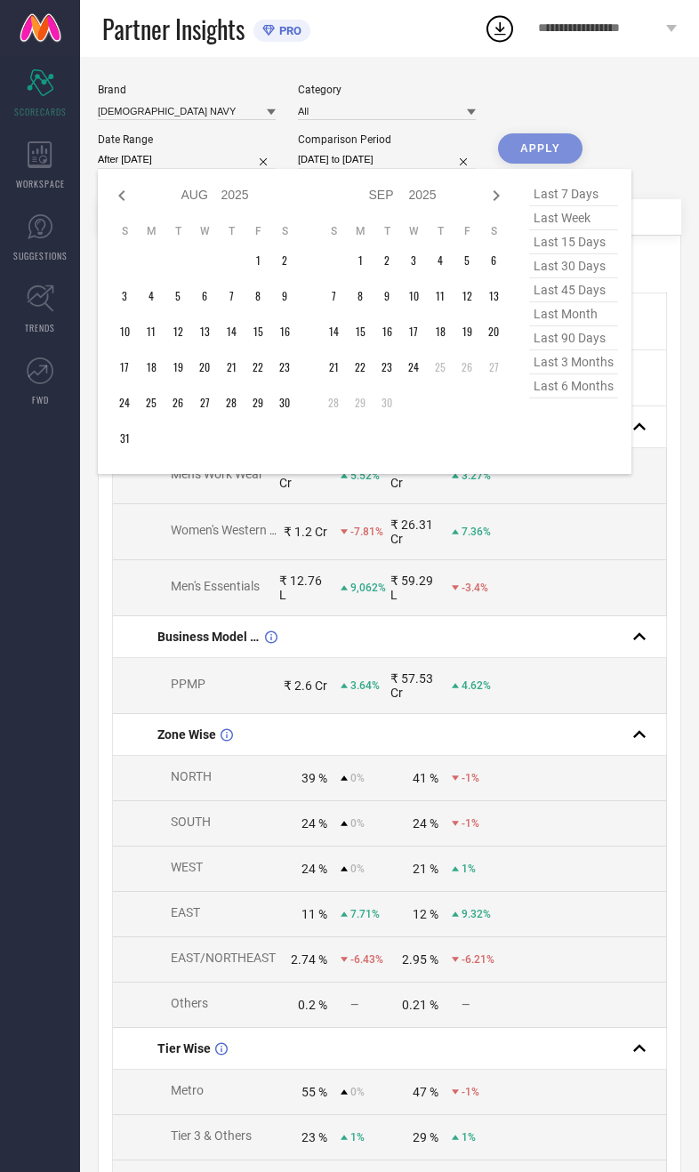
type input "01-01-2025 to 24-09-2025"
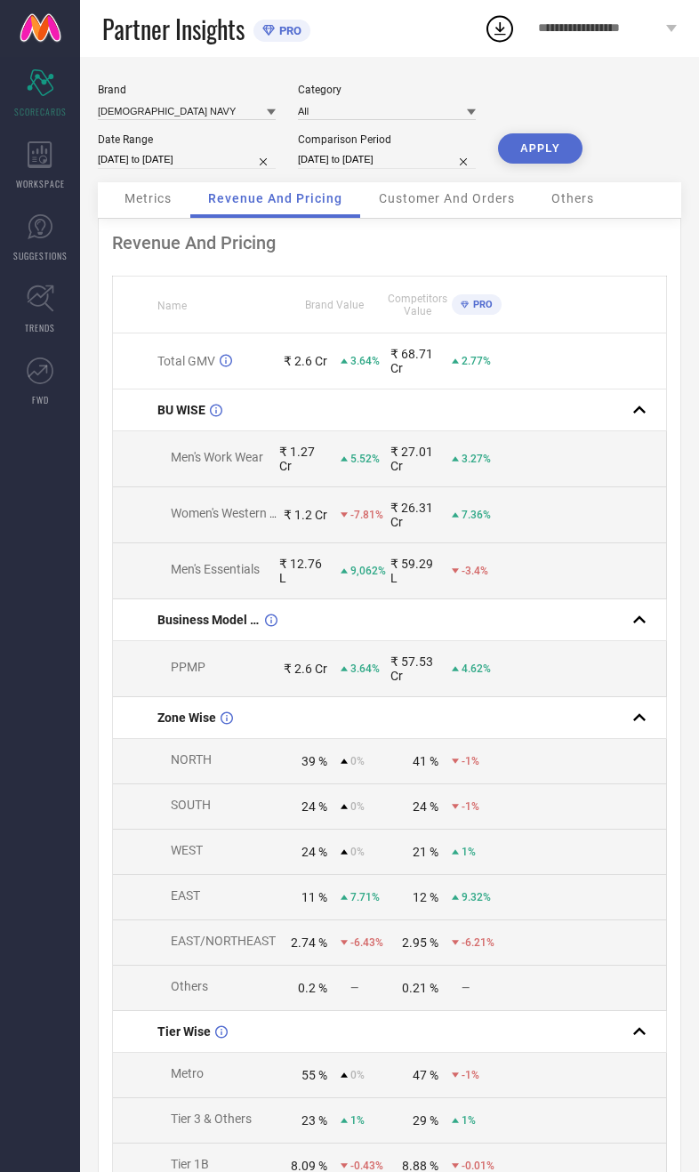
select select "3"
select select "2024"
select select "4"
select select "2024"
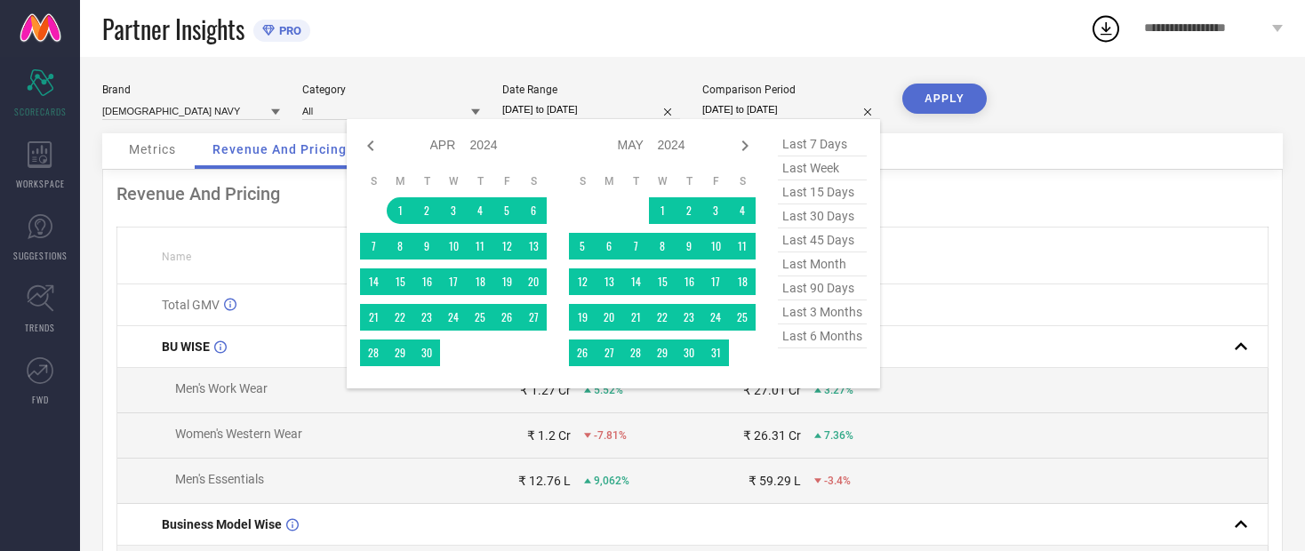
click at [366, 157] on icon at bounding box center [370, 145] width 21 height 21
select select "2"
select select "2024"
select select "3"
select select "2024"
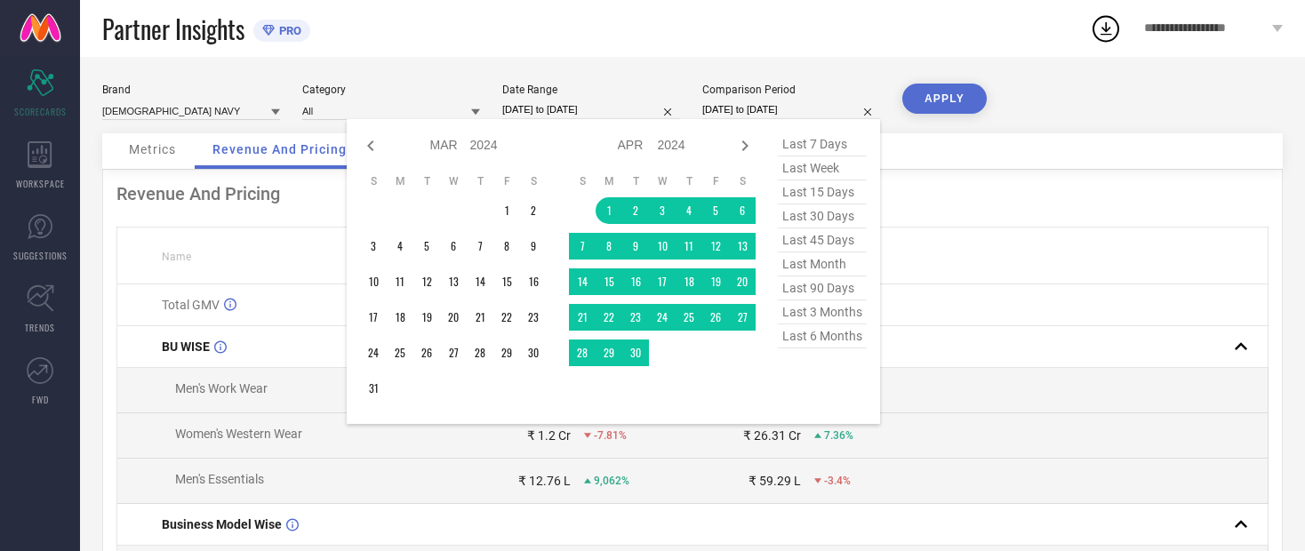
click at [367, 147] on icon at bounding box center [370, 145] width 21 height 21
select select "1"
select select "2024"
select select "2"
select select "2024"
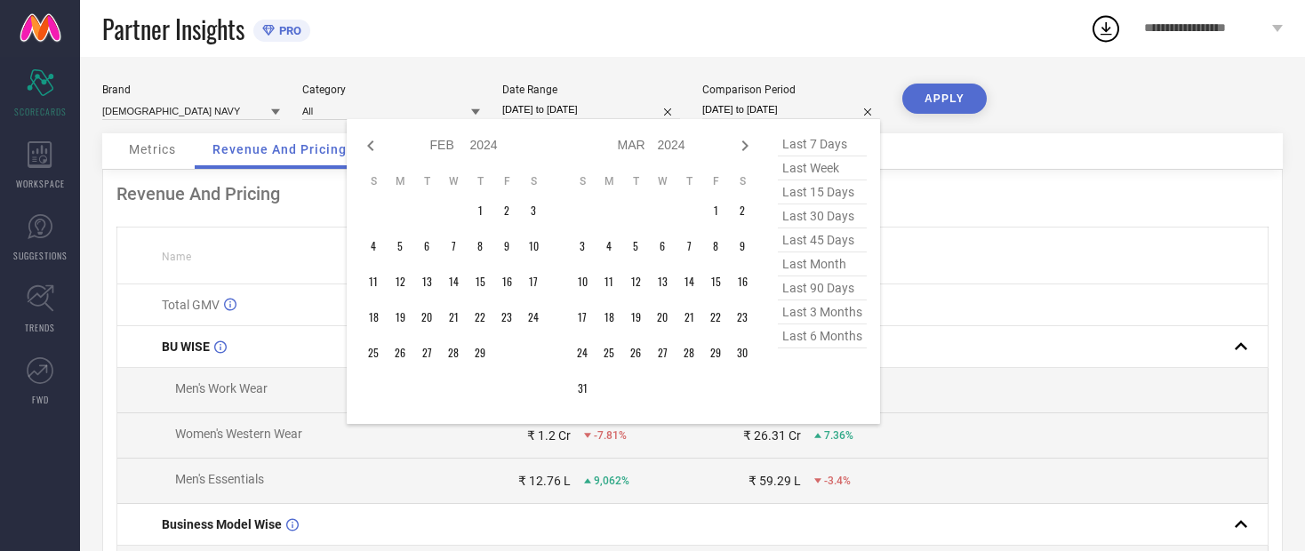
click at [374, 140] on icon at bounding box center [370, 145] width 21 height 21
select select "2024"
select select "1"
select select "2024"
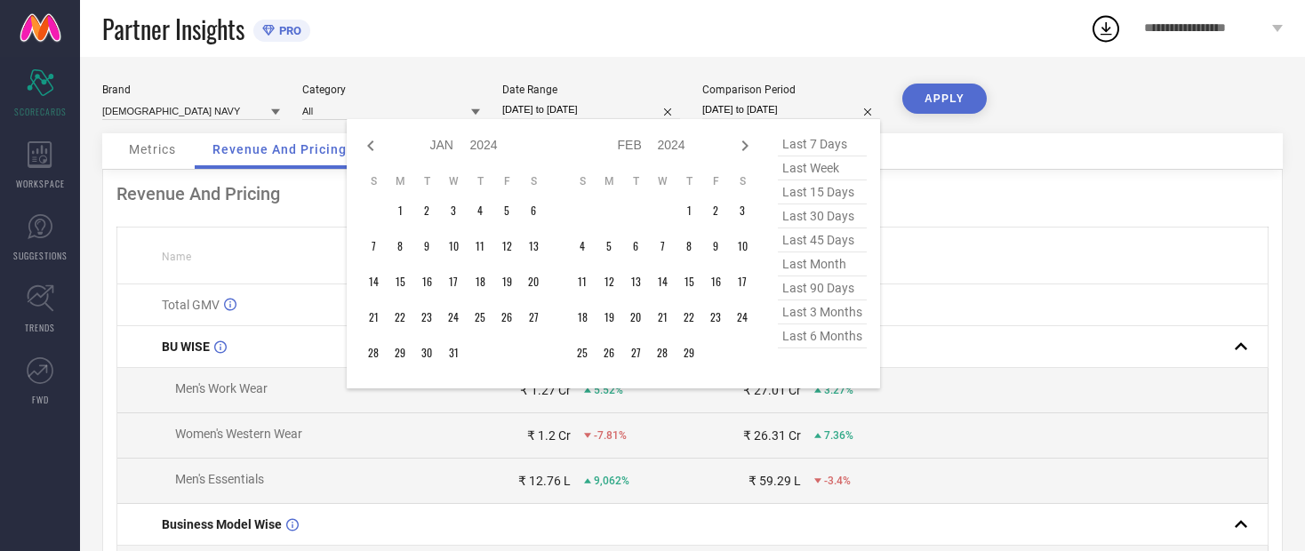
type input "After 01-01-2024"
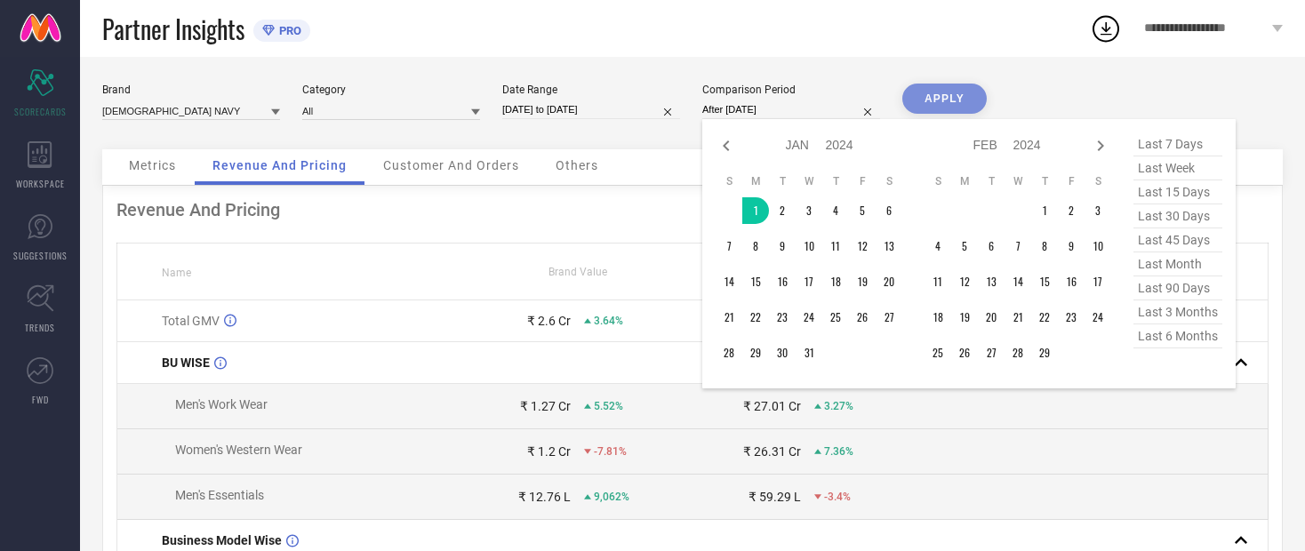
click at [698, 158] on div "Jan Feb Mar Apr May Jun Jul Aug Sep Oct Nov Dec 2014 2015 2016 2017 2018 2019 2…" at bounding box center [1007, 145] width 165 height 26
click at [698, 157] on div at bounding box center [1100, 145] width 21 height 21
select select "1"
select select "2024"
select select "2"
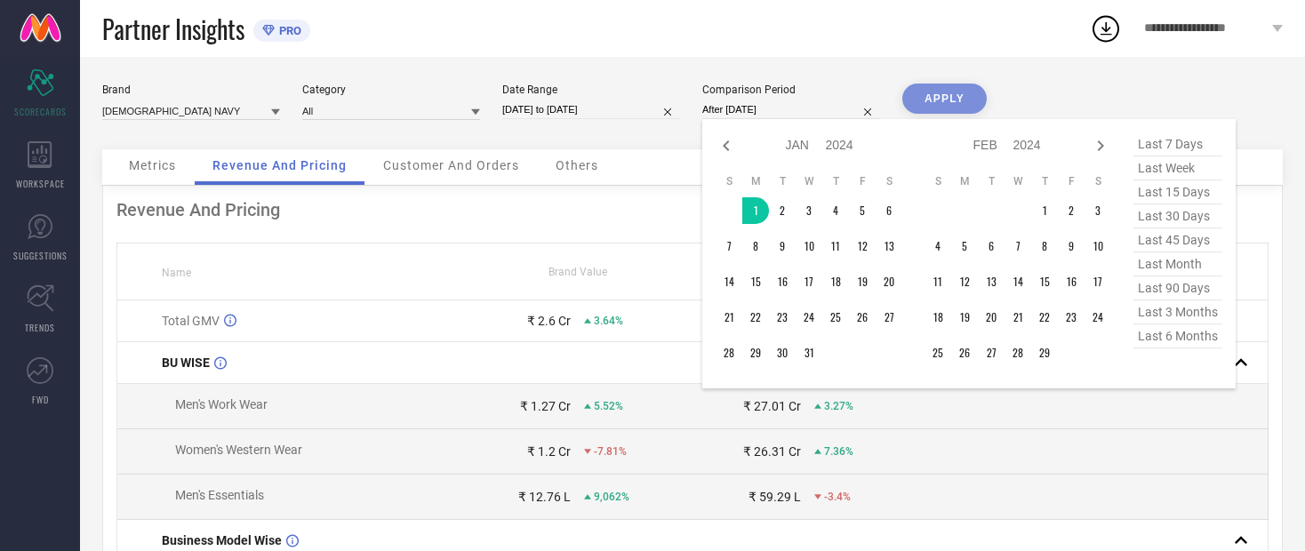
select select "2024"
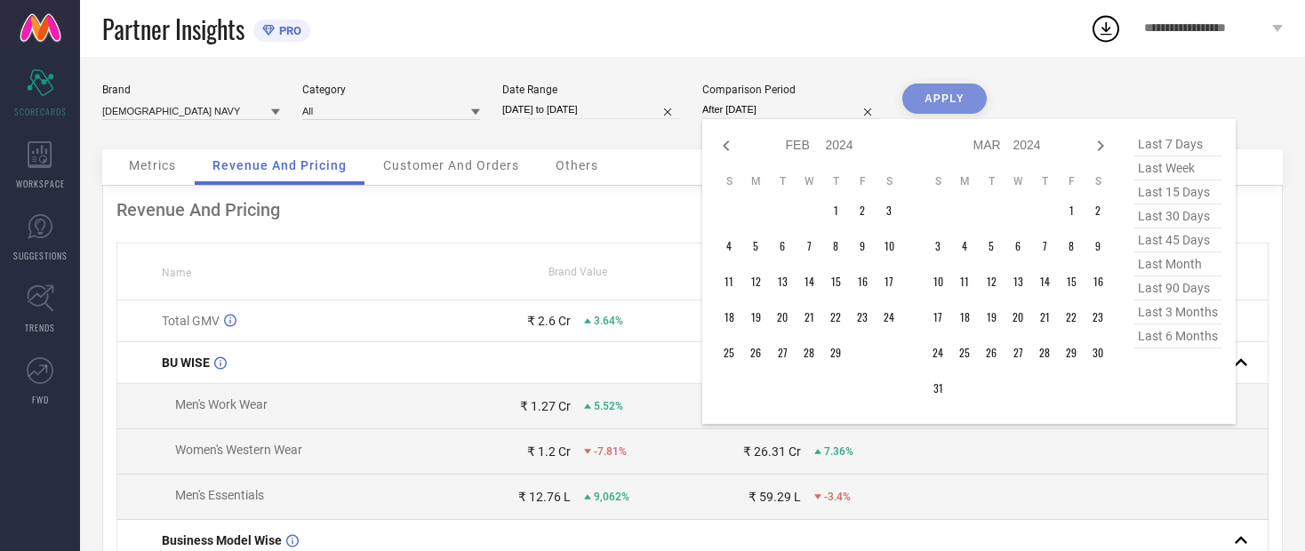
click at [698, 157] on div at bounding box center [1100, 145] width 21 height 21
select select "2"
select select "2024"
select select "3"
select select "2024"
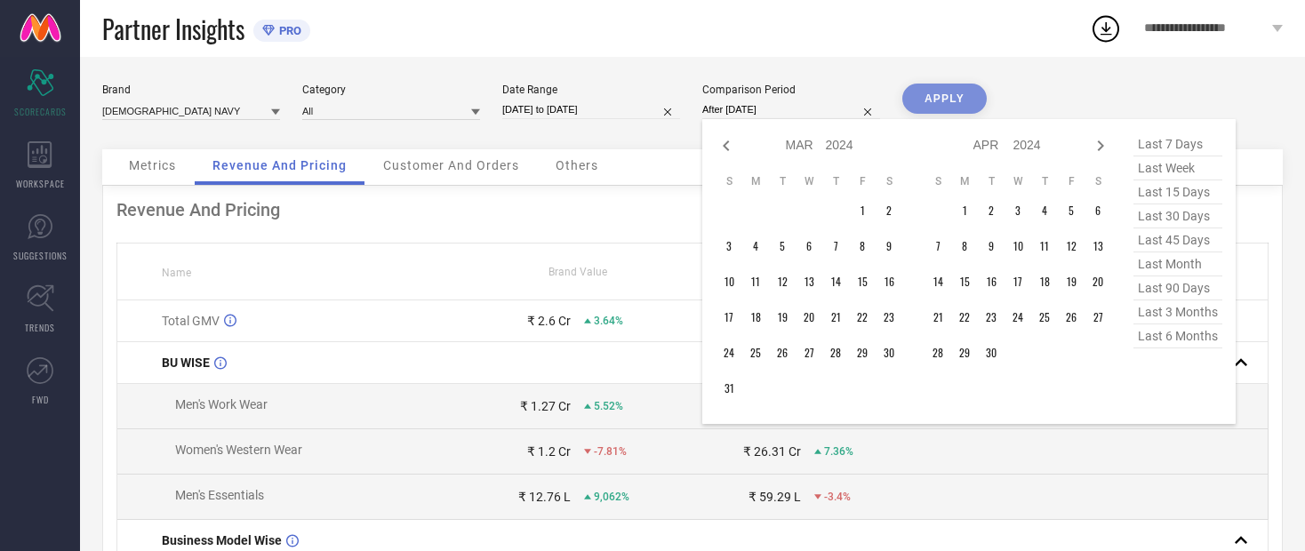
click at [698, 157] on div at bounding box center [1100, 145] width 21 height 21
select select "3"
select select "2024"
select select "4"
select select "2024"
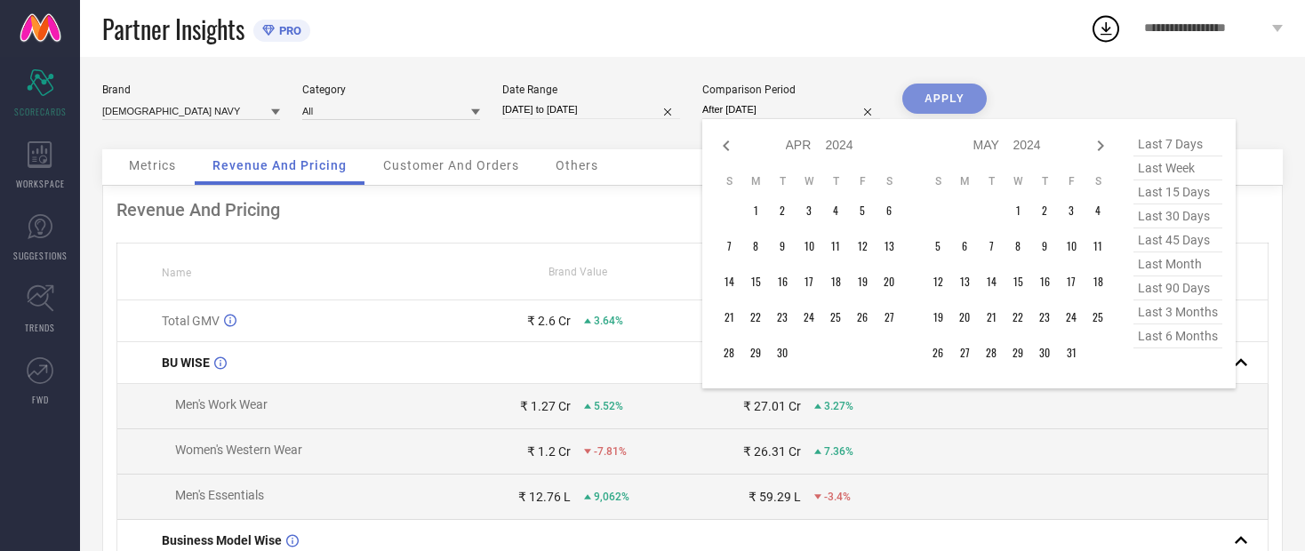
click at [698, 157] on div at bounding box center [1100, 145] width 21 height 21
select select "4"
select select "2024"
select select "5"
select select "2024"
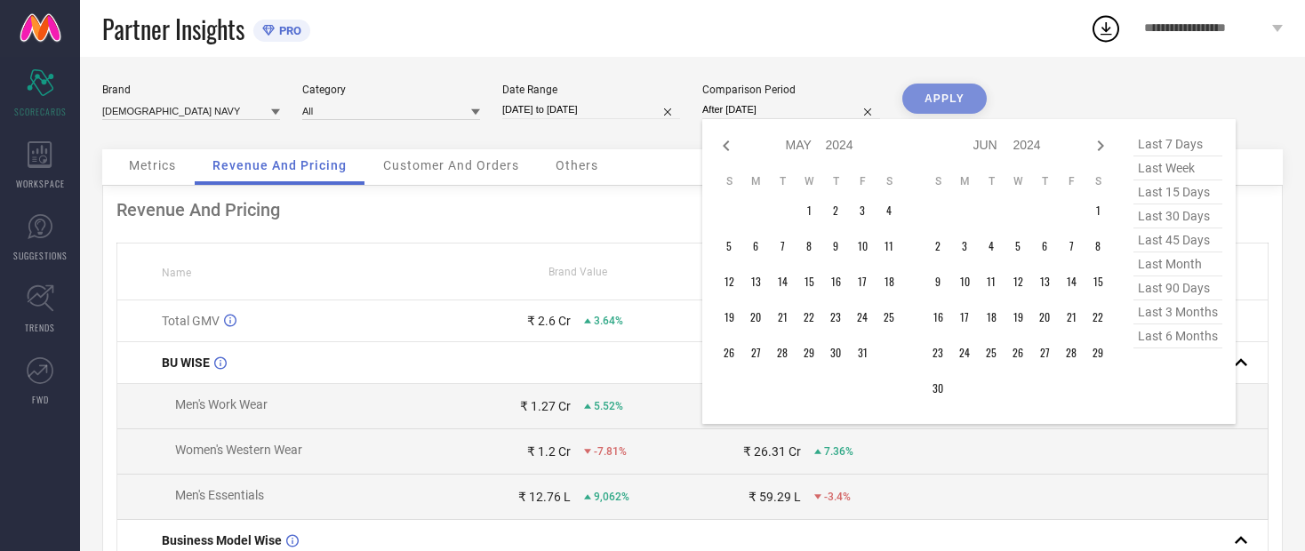
click at [698, 163] on div "Jan Feb Mar Apr May Jun Jul Aug Sep Oct Nov Dec 2014 2015 2016 2017 2018 2019 2…" at bounding box center [1018, 271] width 187 height 278
click at [698, 157] on div at bounding box center [1100, 145] width 21 height 21
select select "5"
select select "2024"
select select "6"
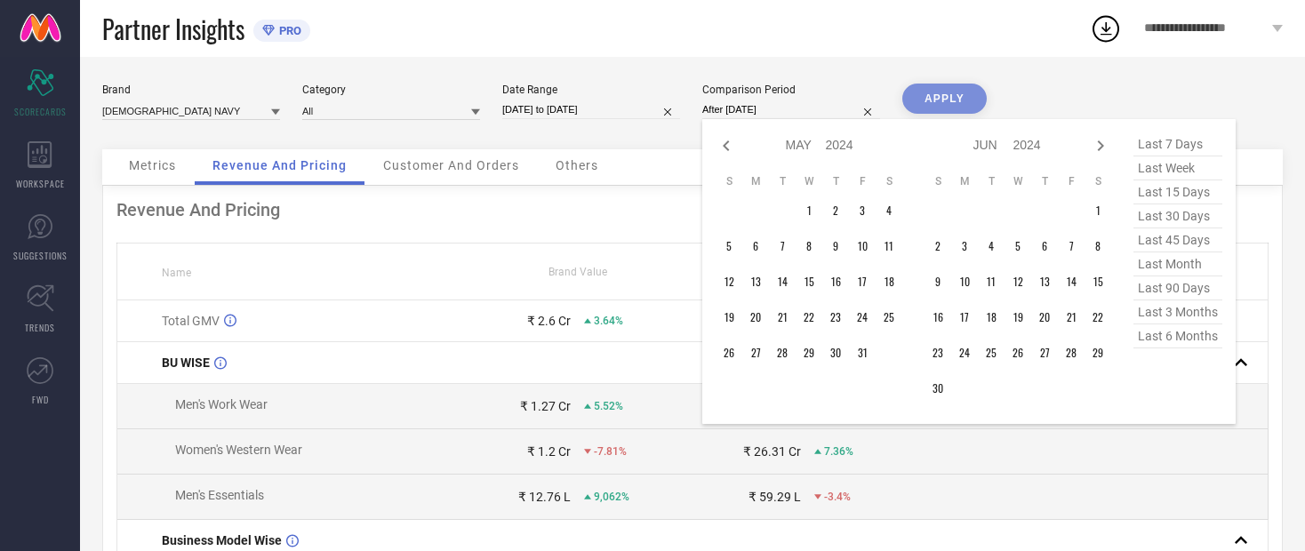
select select "2024"
click at [698, 157] on div at bounding box center [1100, 145] width 21 height 21
select select "6"
select select "2024"
select select "7"
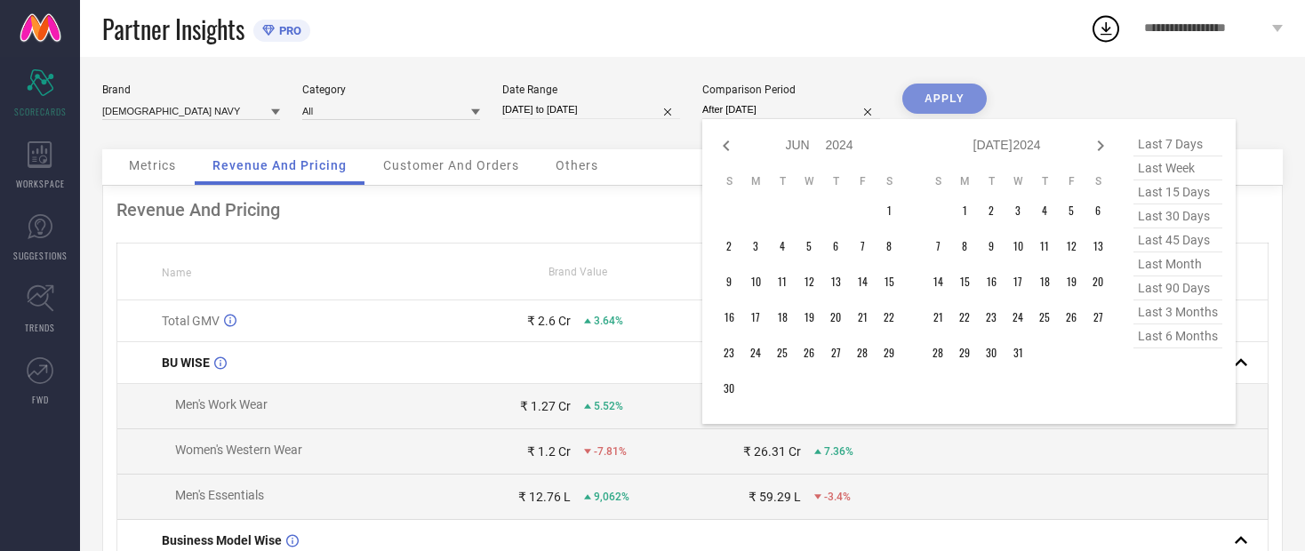
select select "2024"
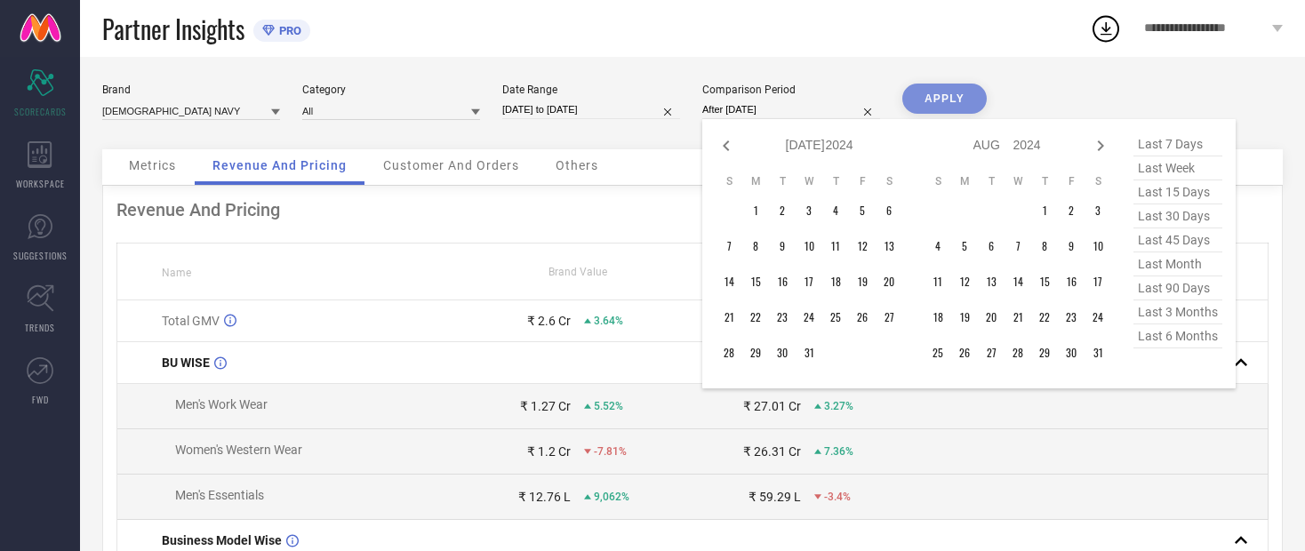
click at [698, 157] on div at bounding box center [1100, 145] width 21 height 21
select select "7"
select select "2024"
select select "8"
select select "2024"
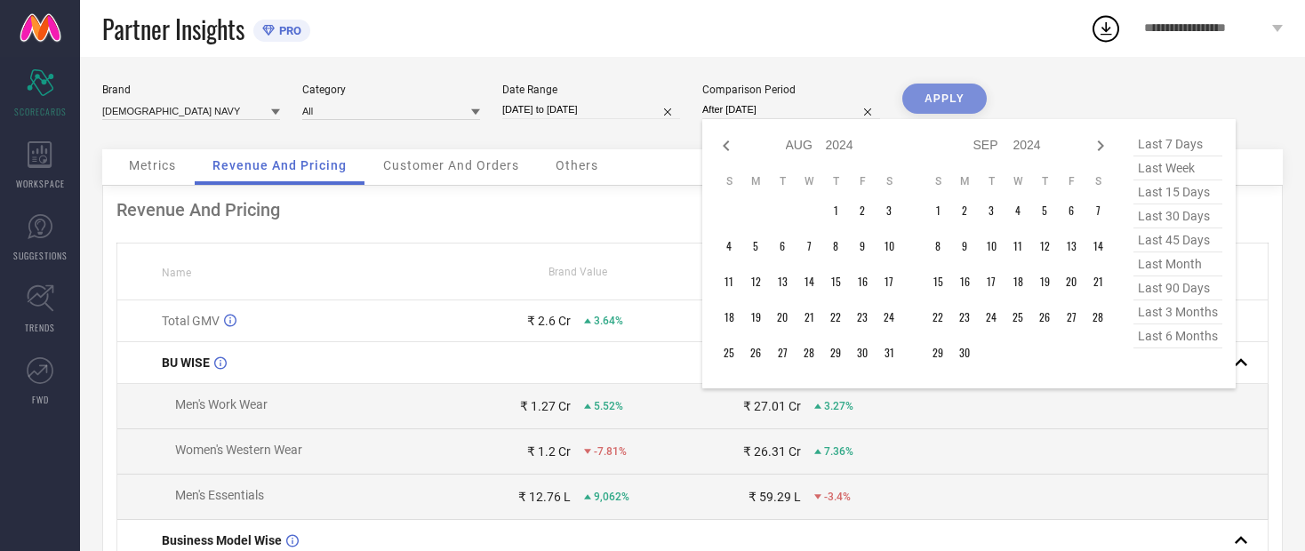
type input "01-01-2024 to 24-09-2024"
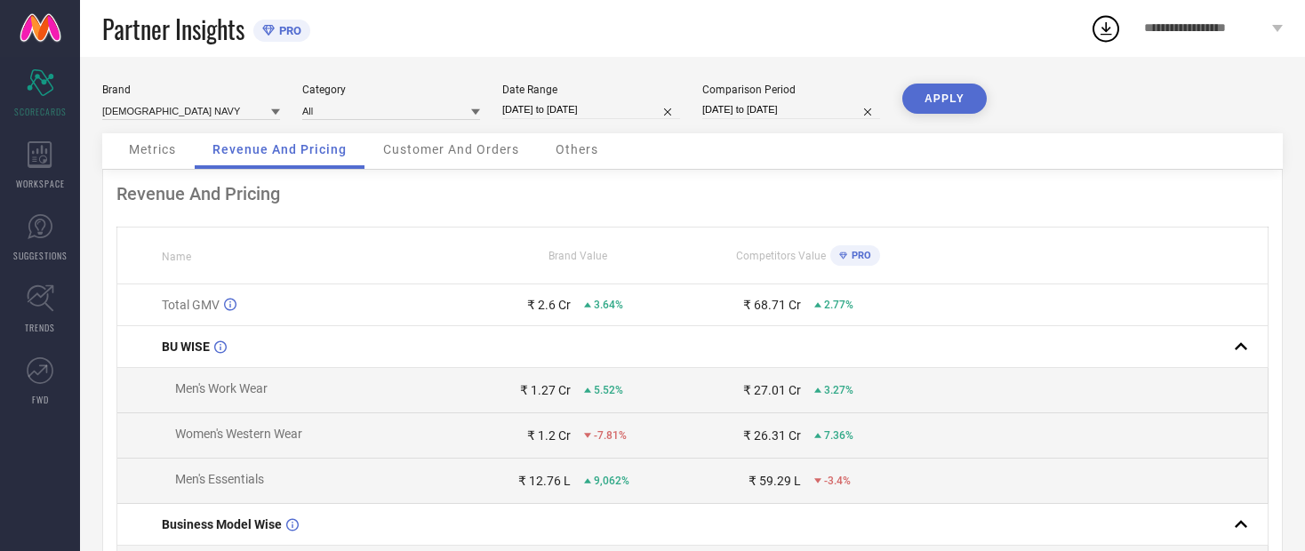
click at [698, 108] on button "APPLY" at bounding box center [945, 99] width 84 height 30
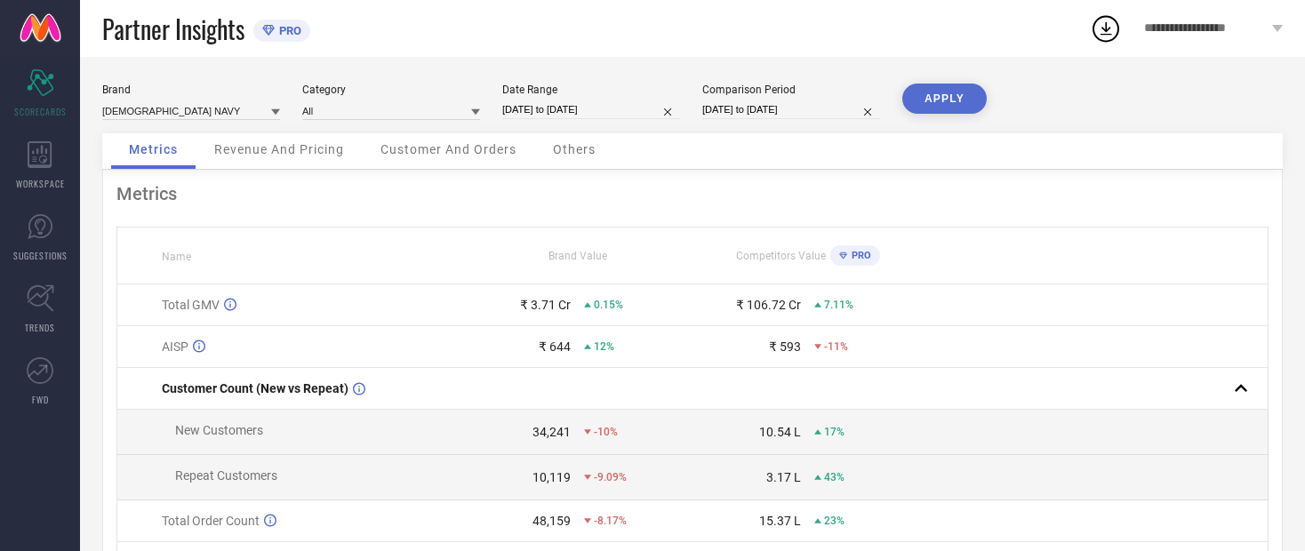
click at [252, 147] on div "Revenue And Pricing" at bounding box center [279, 151] width 165 height 36
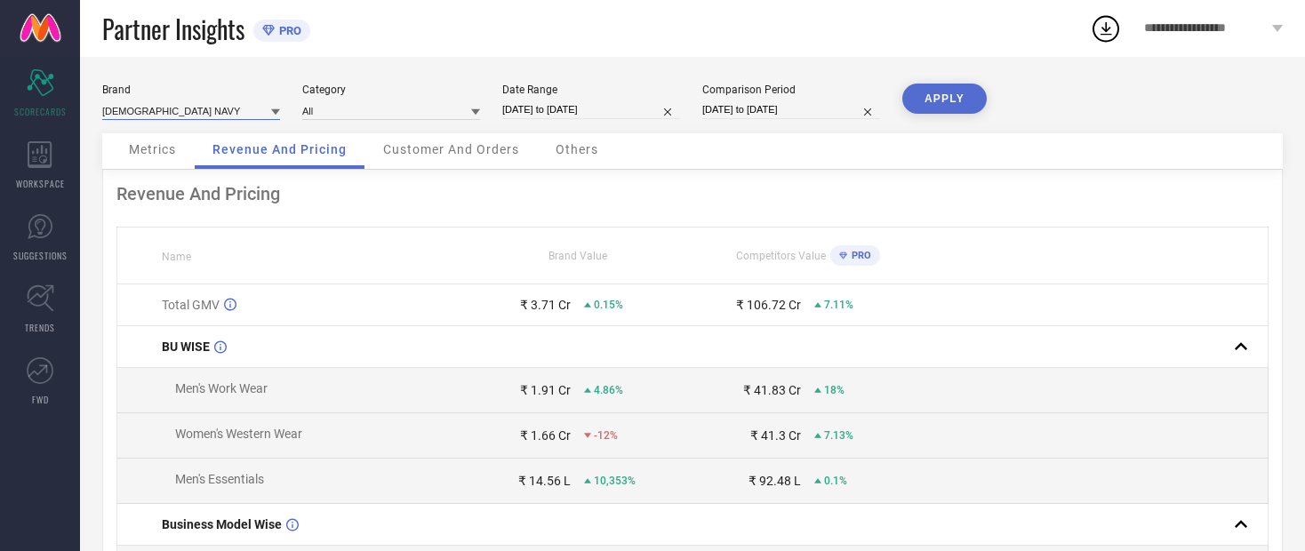
click at [159, 116] on input at bounding box center [191, 110] width 178 height 19
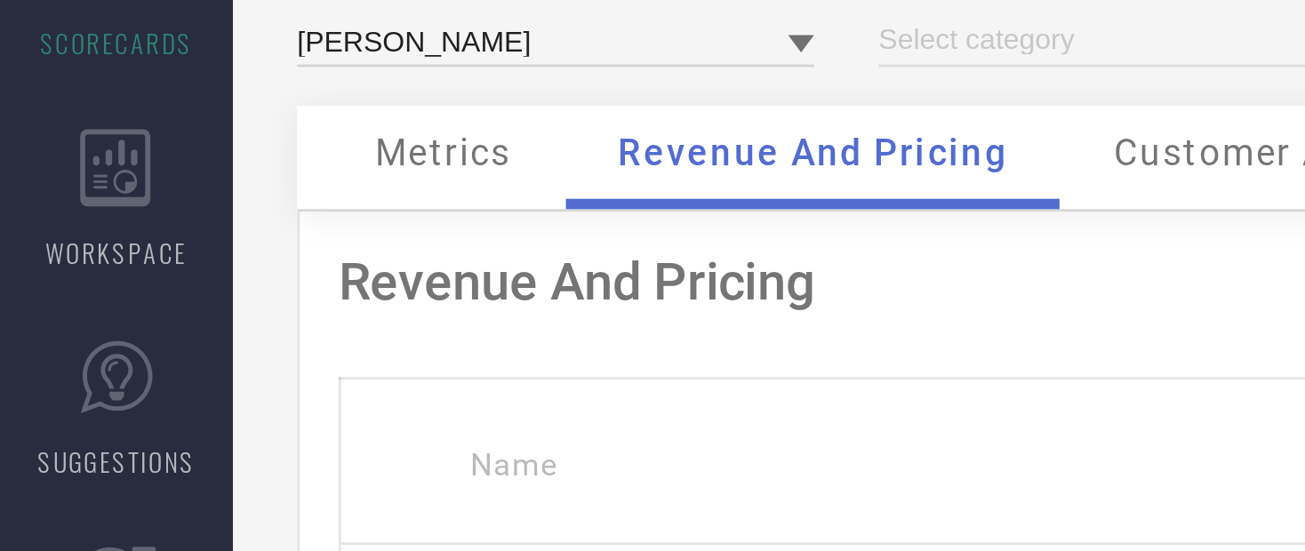
type input "All"
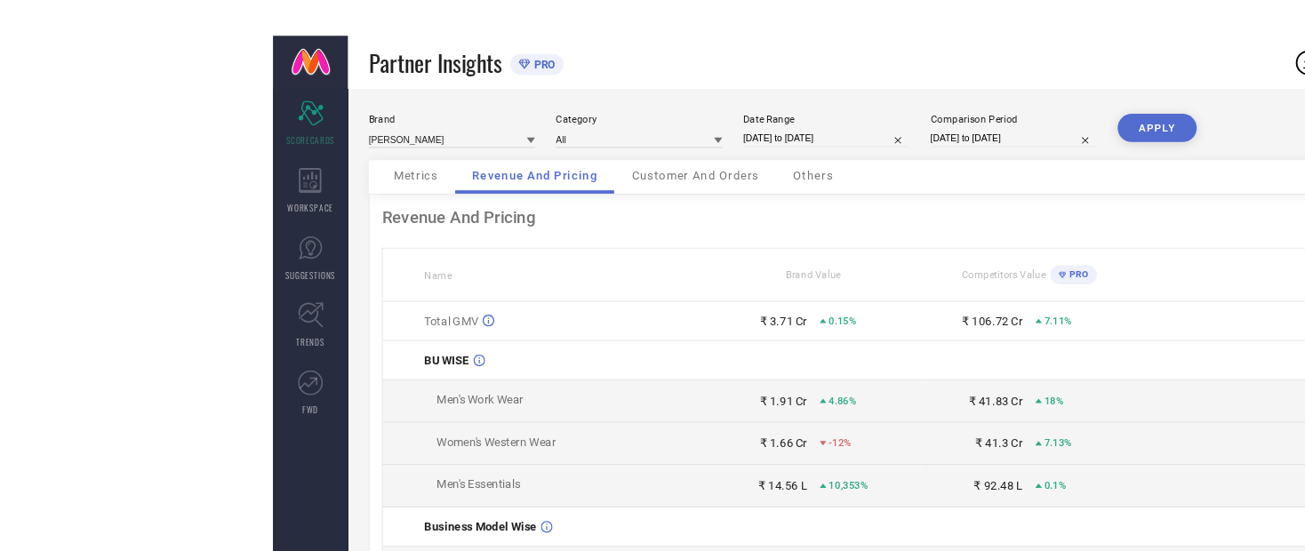
scroll to position [2, 0]
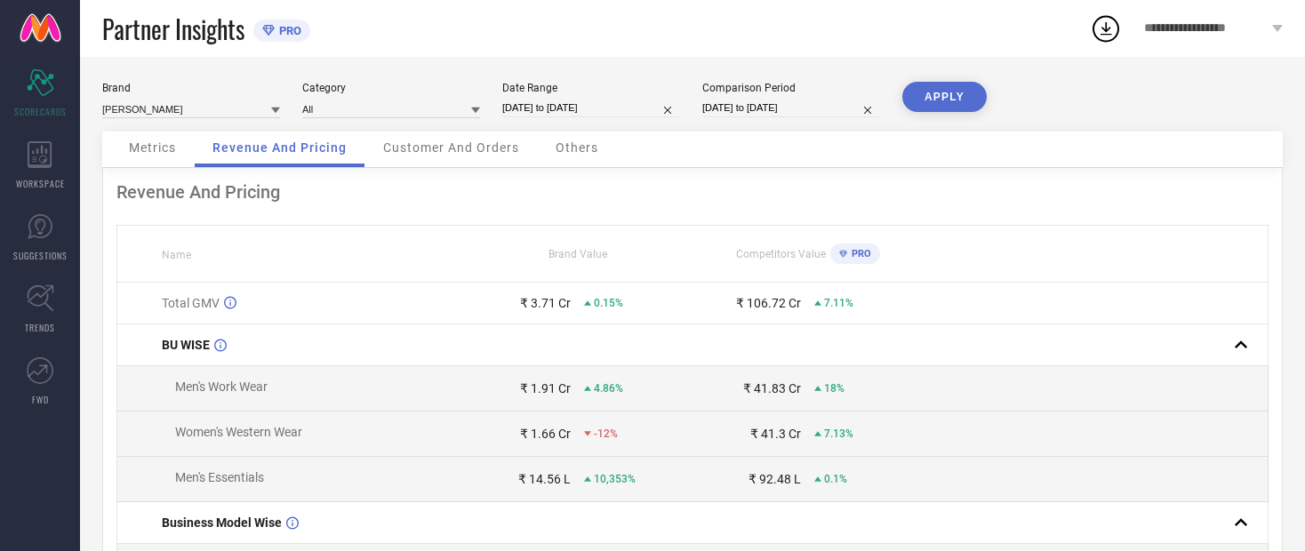
click at [698, 109] on button "APPLY" at bounding box center [945, 97] width 84 height 30
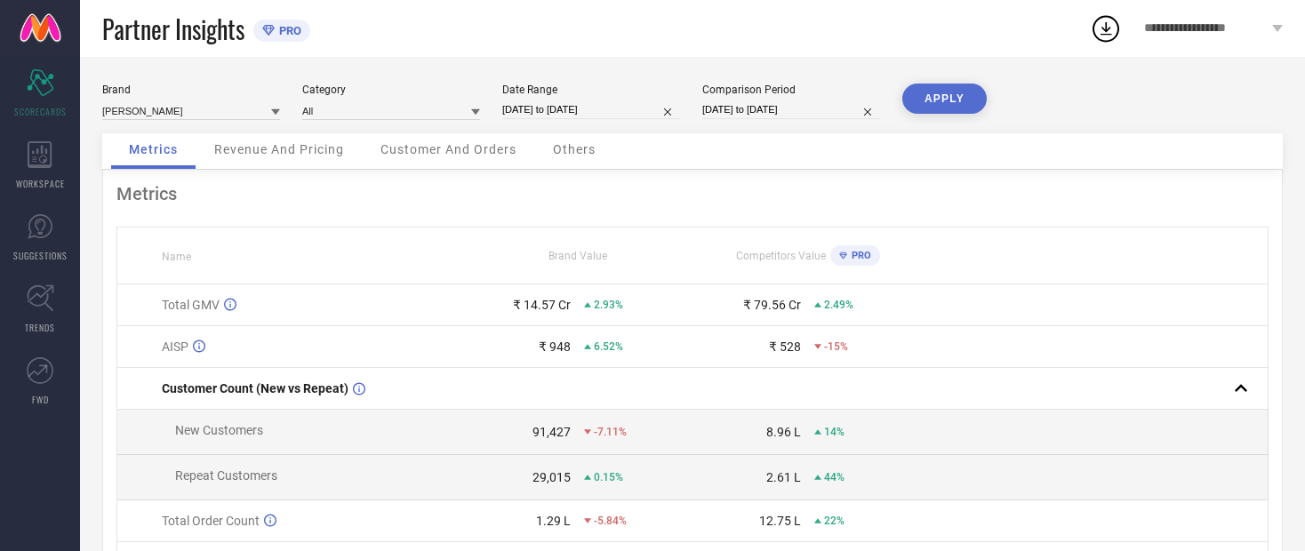
click at [261, 153] on span "Revenue And Pricing" at bounding box center [279, 149] width 130 height 14
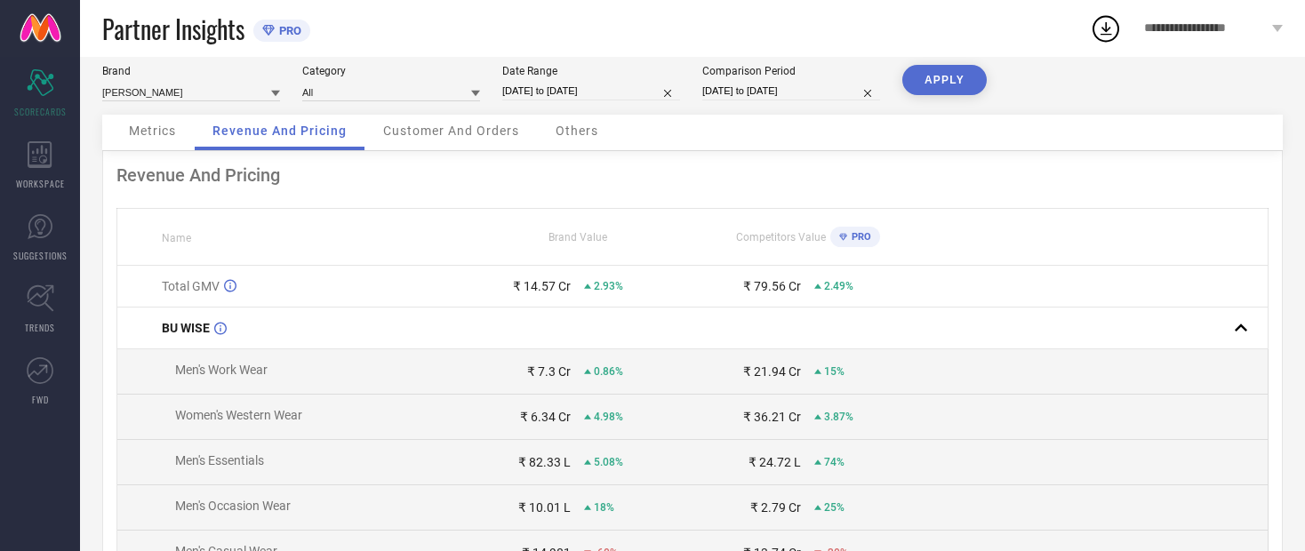
scroll to position [17, 0]
click at [698, 253] on div "PRO" at bounding box center [853, 238] width 54 height 29
click at [698, 245] on span "PRO" at bounding box center [859, 239] width 24 height 12
click at [698, 247] on div "PRO" at bounding box center [856, 239] width 50 height 20
click at [698, 249] on div "PRO" at bounding box center [856, 239] width 50 height 20
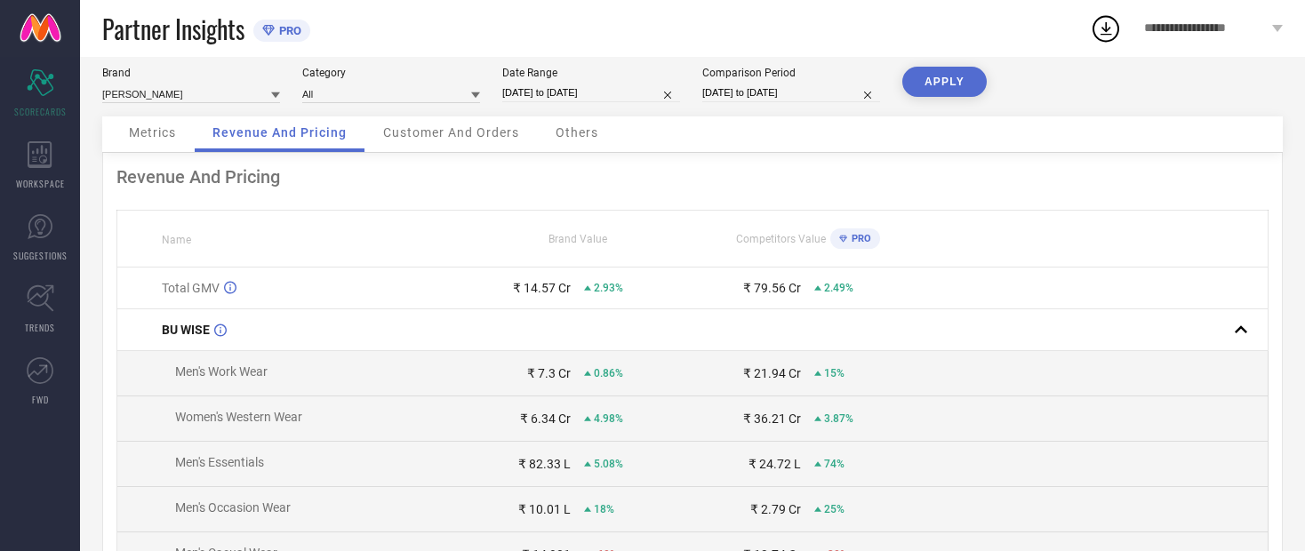
click at [698, 245] on span "PRO" at bounding box center [859, 239] width 24 height 12
click at [698, 249] on div "PRO" at bounding box center [851, 239] width 41 height 20
click at [698, 261] on th "Competitors Value PRO" at bounding box center [808, 239] width 230 height 57
click at [698, 249] on div "PRO" at bounding box center [851, 239] width 41 height 20
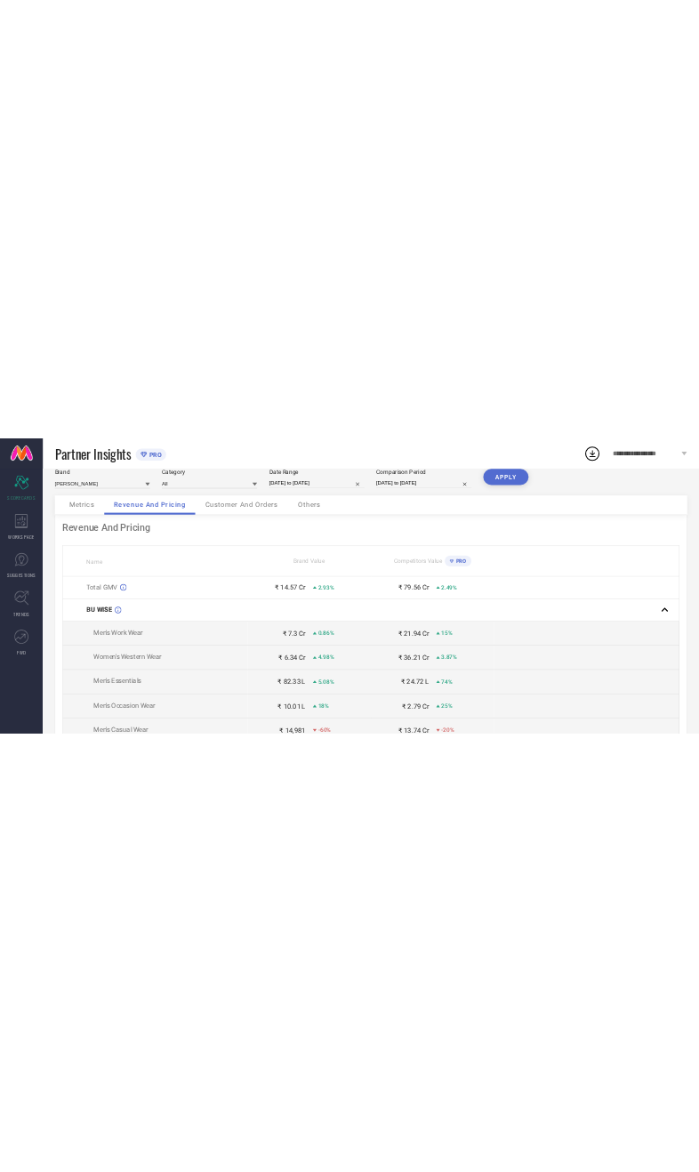
scroll to position [0, 0]
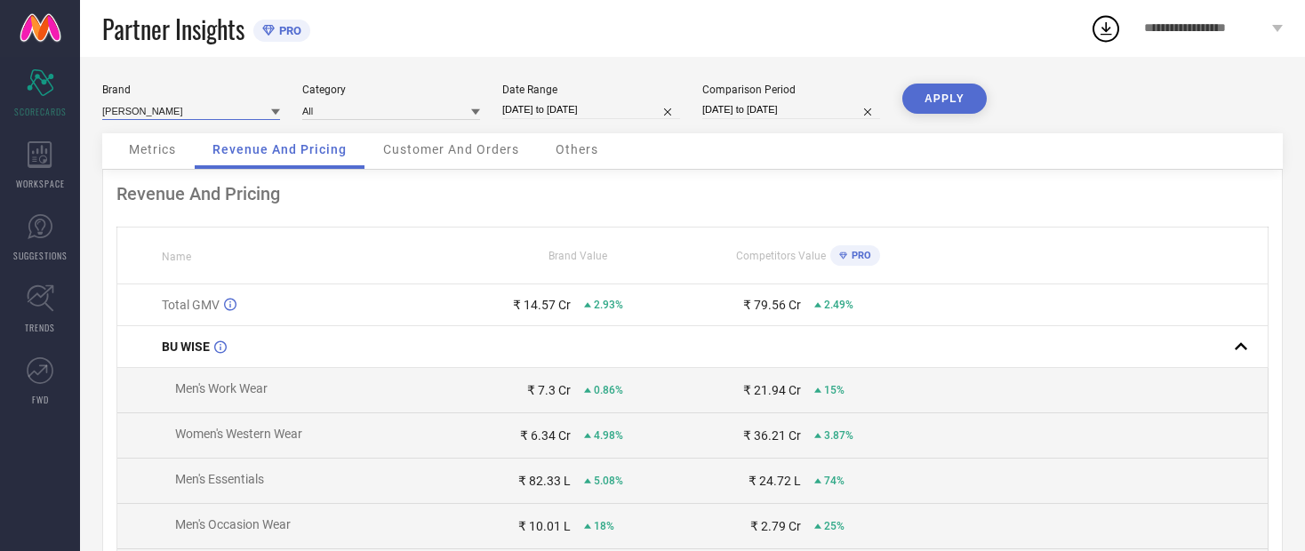
click at [208, 107] on input at bounding box center [191, 110] width 178 height 19
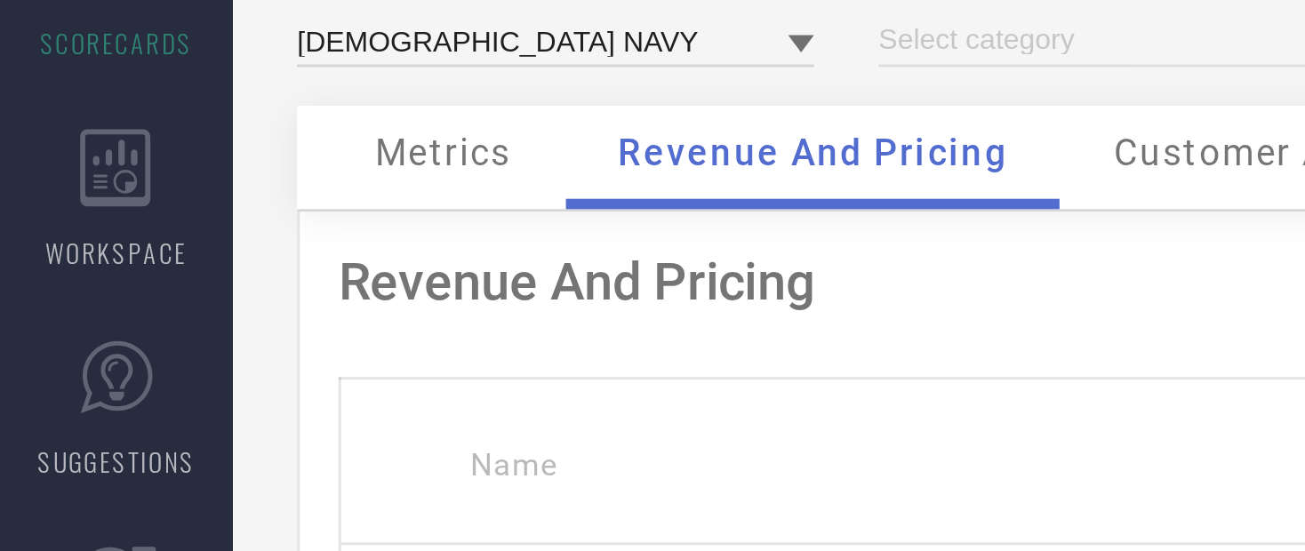
type input "All"
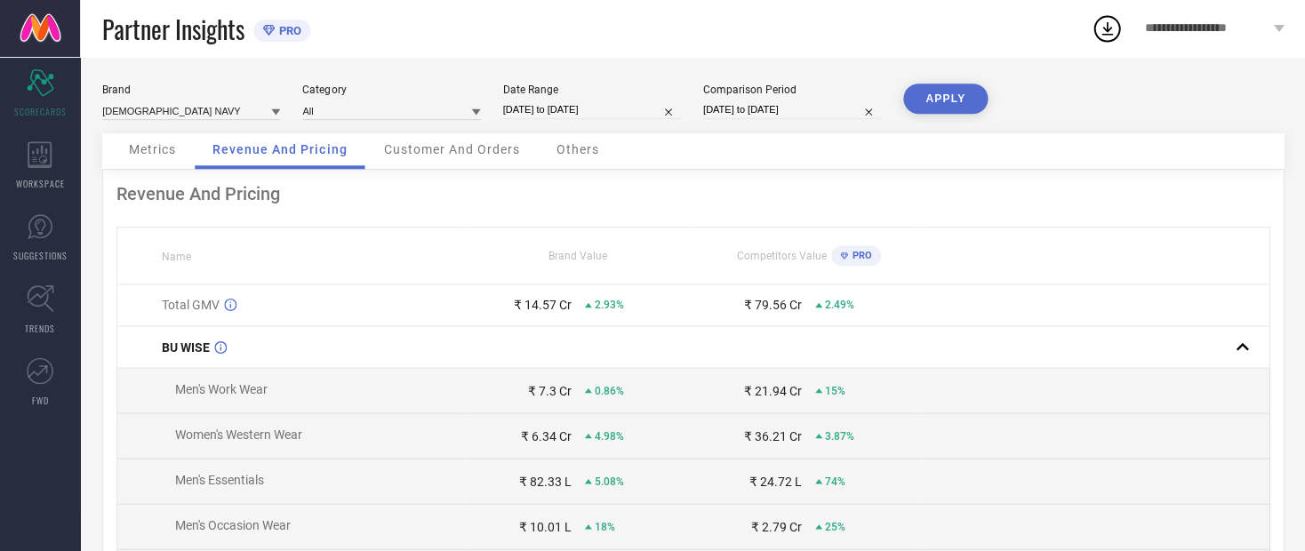
click at [698, 92] on button "APPLY" at bounding box center [945, 99] width 84 height 30
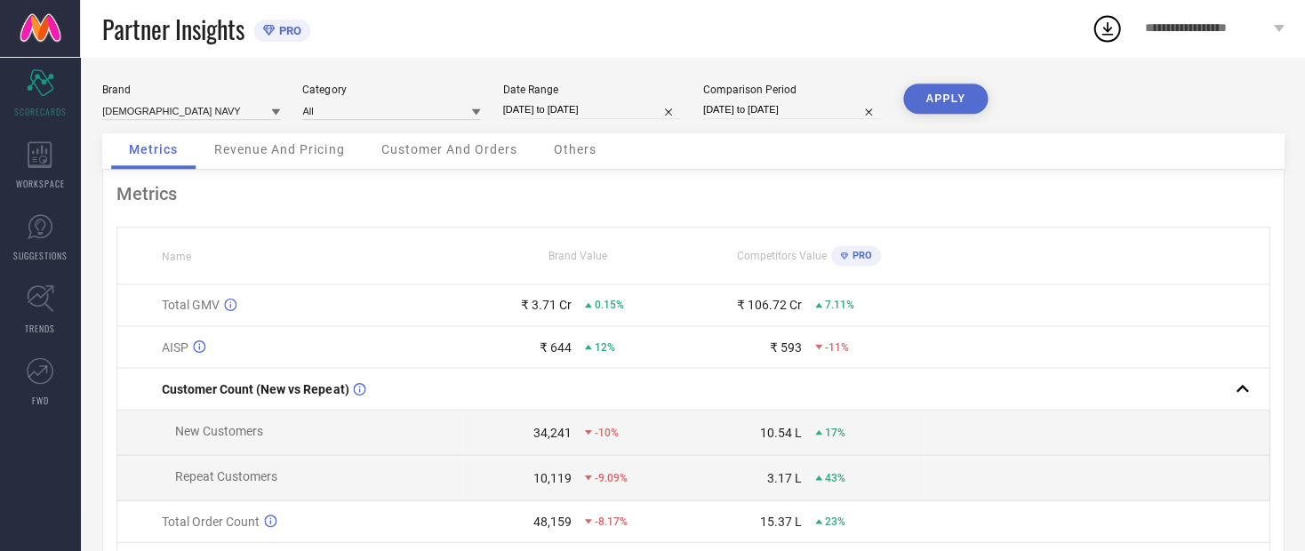
click at [299, 157] on span "Revenue And Pricing" at bounding box center [279, 149] width 130 height 14
